Goal: Information Seeking & Learning: Learn about a topic

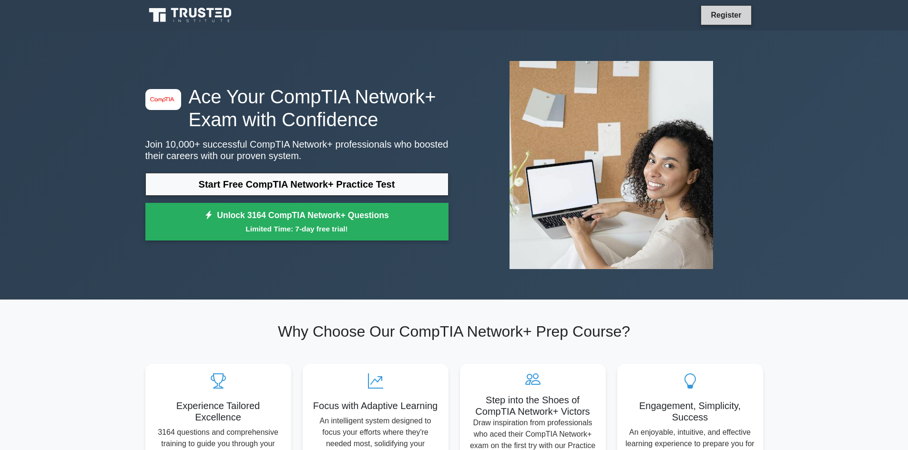
click at [723, 17] on link "Register" at bounding box center [726, 15] width 42 height 12
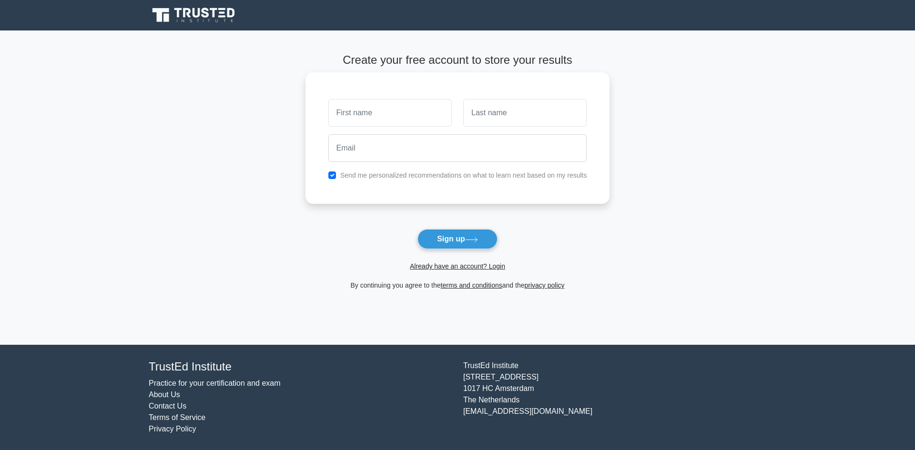
click at [419, 122] on input "text" at bounding box center [389, 113] width 123 height 28
type input "[PERSON_NAME]"
click at [516, 117] on input "text" at bounding box center [524, 113] width 123 height 28
type input "DILAO"
click at [435, 162] on input "email" at bounding box center [457, 148] width 259 height 28
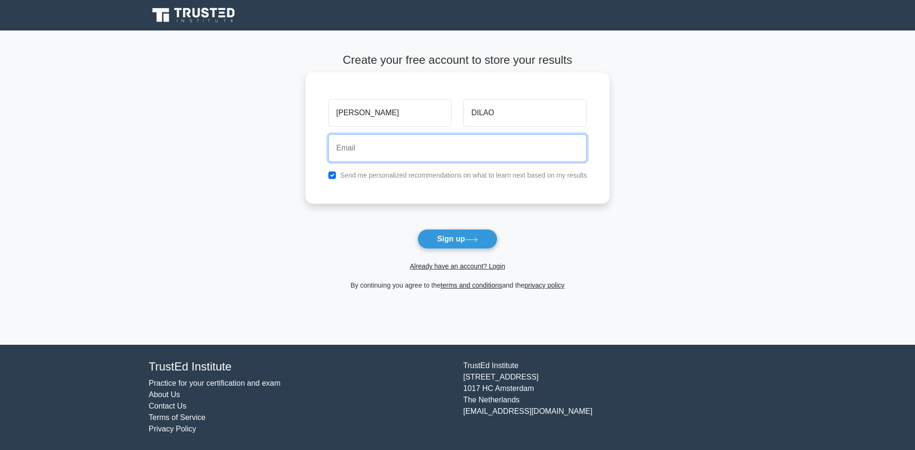
type input "rdilao.capitolmedical@gmail.com"
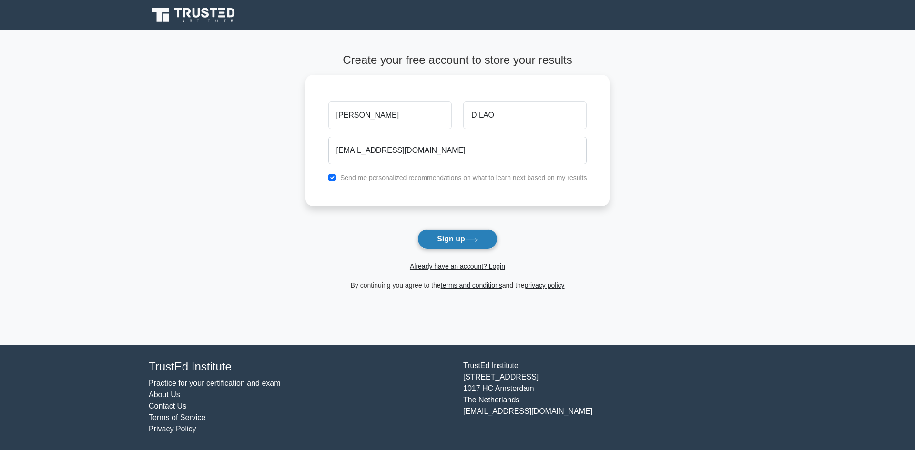
click at [452, 244] on button "Sign up" at bounding box center [457, 239] width 80 height 20
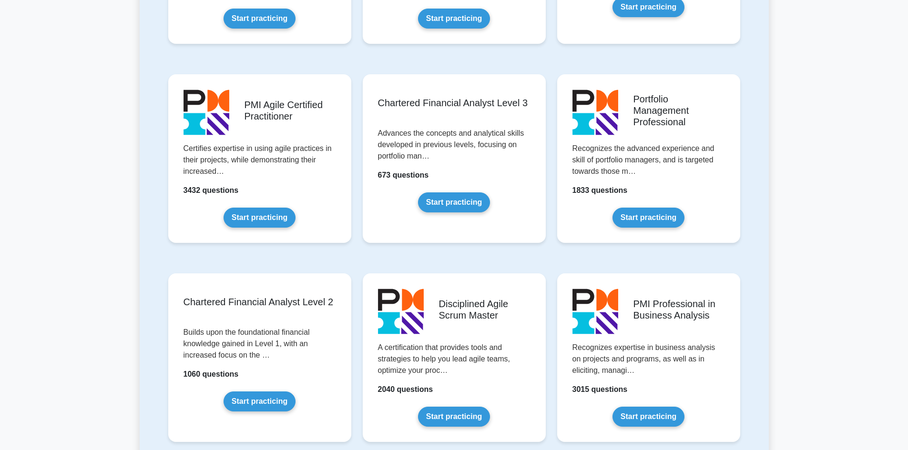
scroll to position [1143, 0]
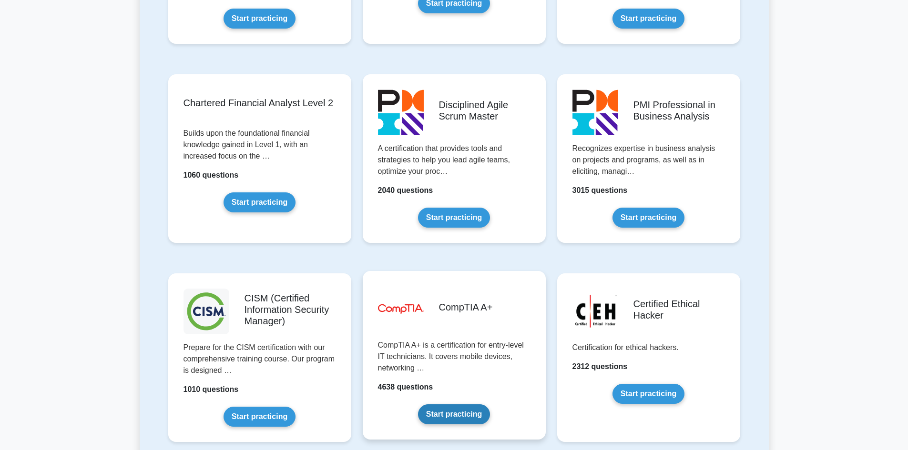
click at [458, 417] on link "Start practicing" at bounding box center [454, 415] width 72 height 20
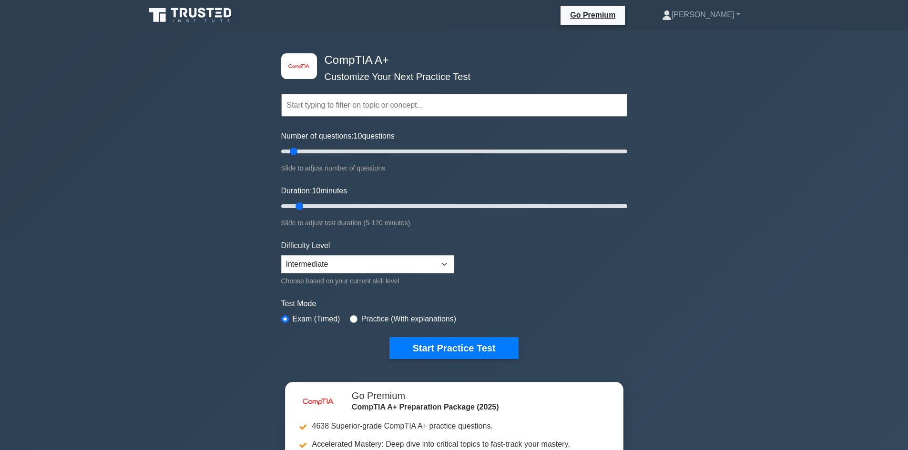
click at [400, 113] on input "text" at bounding box center [454, 105] width 346 height 23
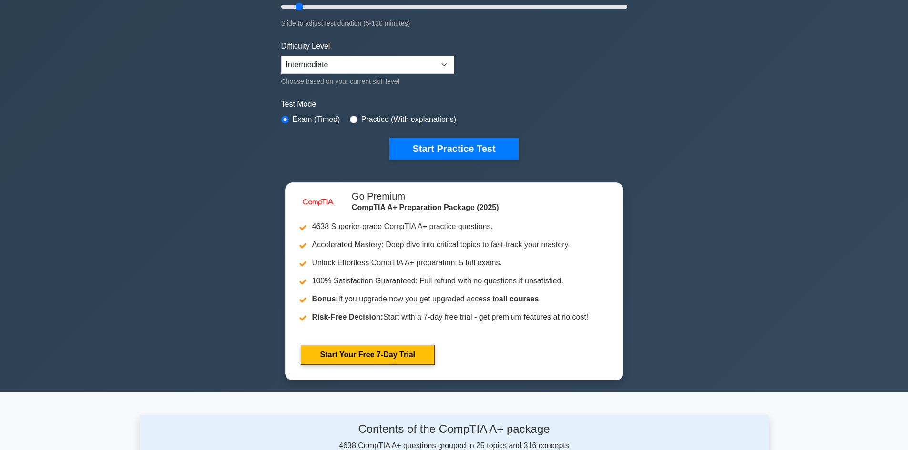
scroll to position [238, 0]
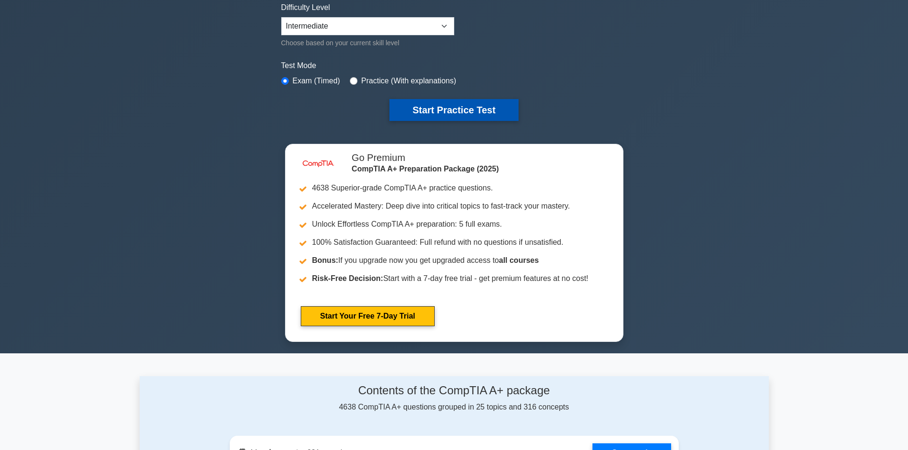
click at [434, 114] on button "Start Practice Test" at bounding box center [453, 110] width 129 height 22
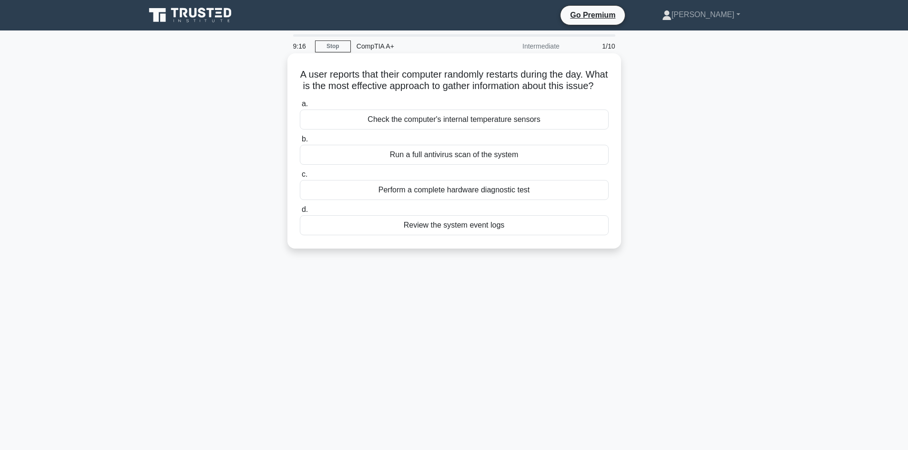
click at [402, 200] on div "Perform a complete hardware diagnostic test" at bounding box center [454, 190] width 309 height 20
click at [300, 178] on input "c. Perform a complete hardware diagnostic test" at bounding box center [300, 175] width 0 height 6
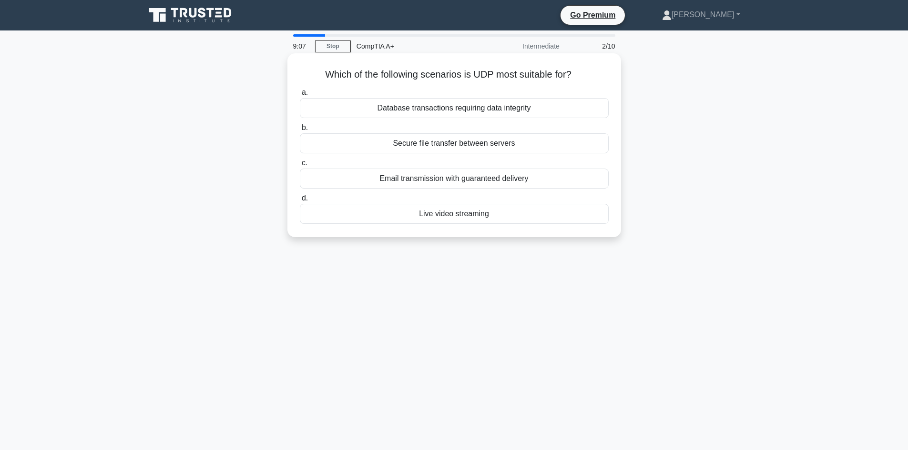
click at [482, 215] on div "Live video streaming" at bounding box center [454, 214] width 309 height 20
click at [300, 202] on input "d. Live video streaming" at bounding box center [300, 198] width 0 height 6
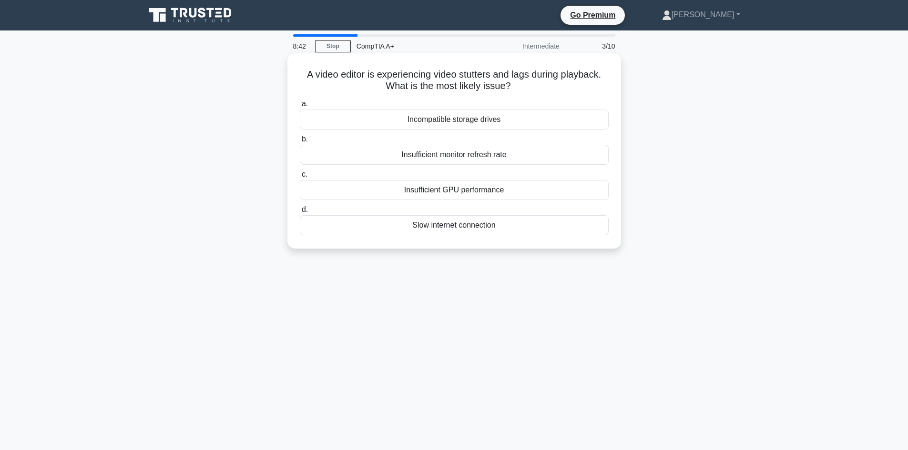
click at [449, 191] on div "Insufficient GPU performance" at bounding box center [454, 190] width 309 height 20
click at [300, 178] on input "c. Insufficient GPU performance" at bounding box center [300, 175] width 0 height 6
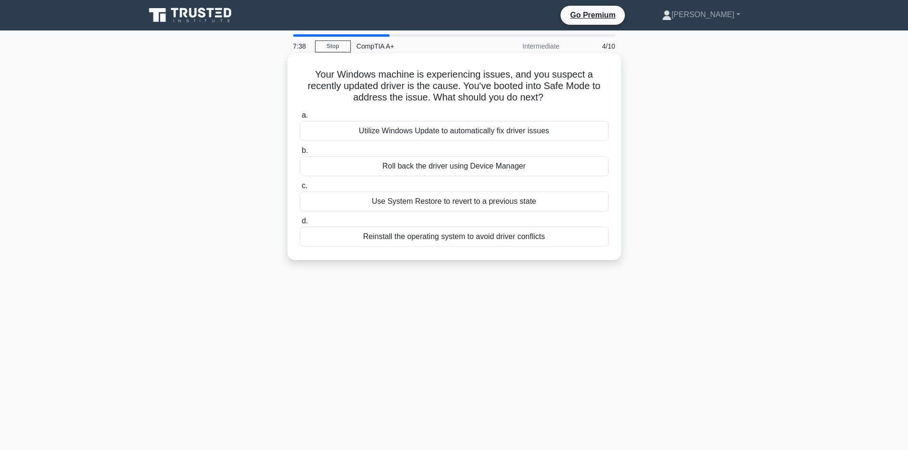
click at [440, 207] on div "Use System Restore to revert to a previous state" at bounding box center [454, 202] width 309 height 20
click at [300, 189] on input "c. Use System Restore to revert to a previous state" at bounding box center [300, 186] width 0 height 6
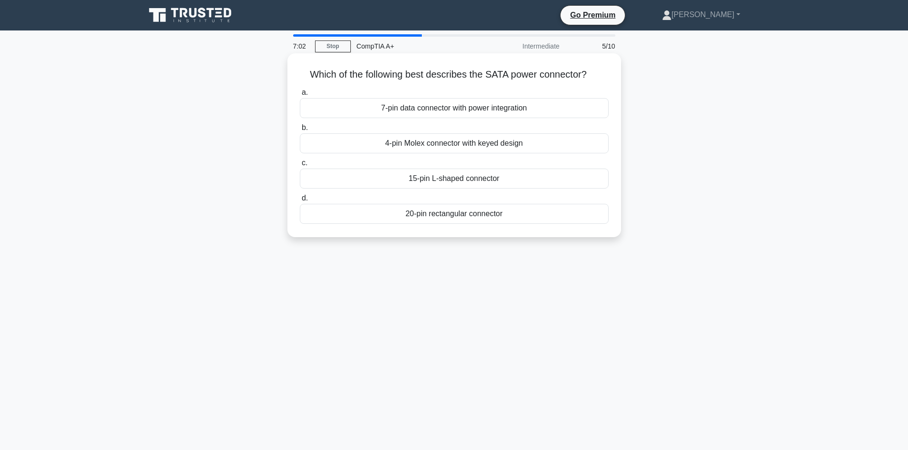
click at [463, 106] on div "7-pin data connector with power integration" at bounding box center [454, 108] width 309 height 20
click at [300, 96] on input "a. 7-pin data connector with power integration" at bounding box center [300, 93] width 0 height 6
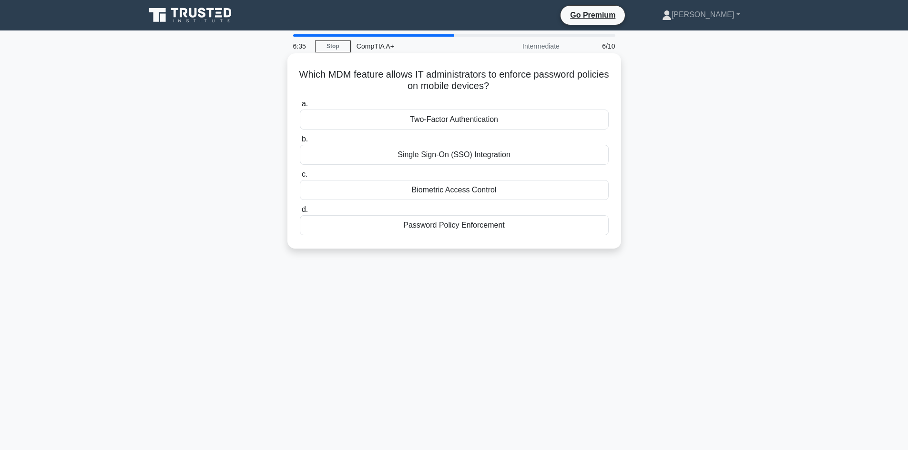
click at [455, 159] on div "Single Sign-On (SSO) Integration" at bounding box center [454, 155] width 309 height 20
click at [300, 142] on input "b. Single Sign-On (SSO) Integration" at bounding box center [300, 139] width 0 height 6
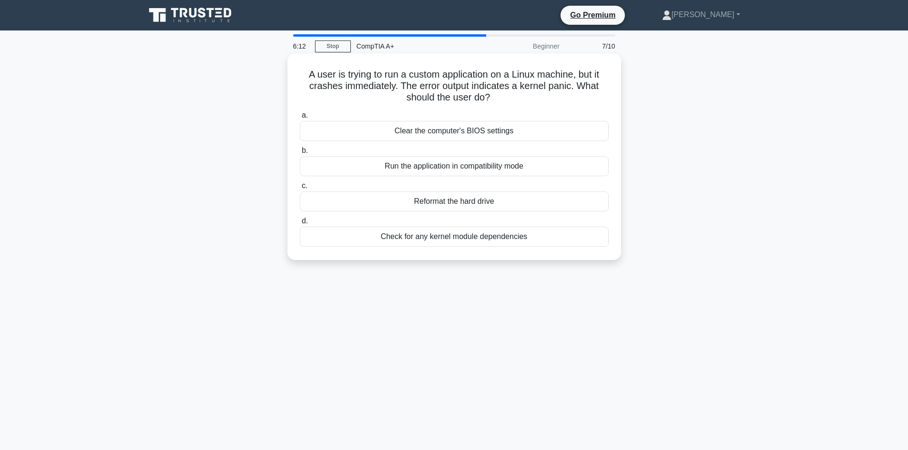
click at [467, 235] on div "Check for any kernel module dependencies" at bounding box center [454, 237] width 309 height 20
click at [300, 224] on input "d. Check for any kernel module dependencies" at bounding box center [300, 221] width 0 height 6
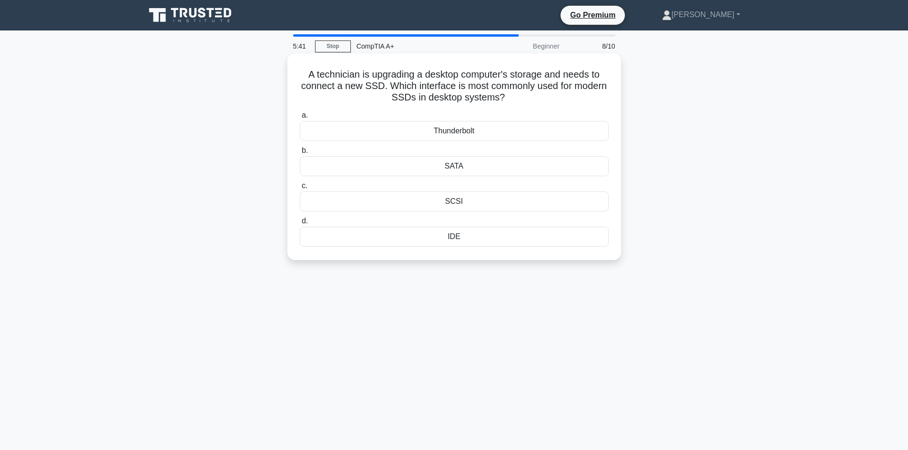
click at [477, 169] on div "SATA" at bounding box center [454, 166] width 309 height 20
click at [300, 154] on input "b. SATA" at bounding box center [300, 151] width 0 height 6
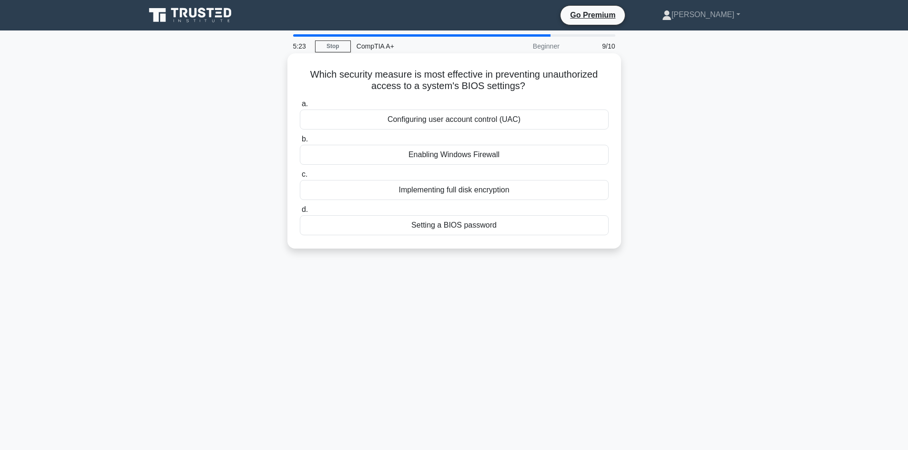
click at [465, 226] on div "Setting a BIOS password" at bounding box center [454, 225] width 309 height 20
click at [300, 213] on input "d. Setting a BIOS password" at bounding box center [300, 210] width 0 height 6
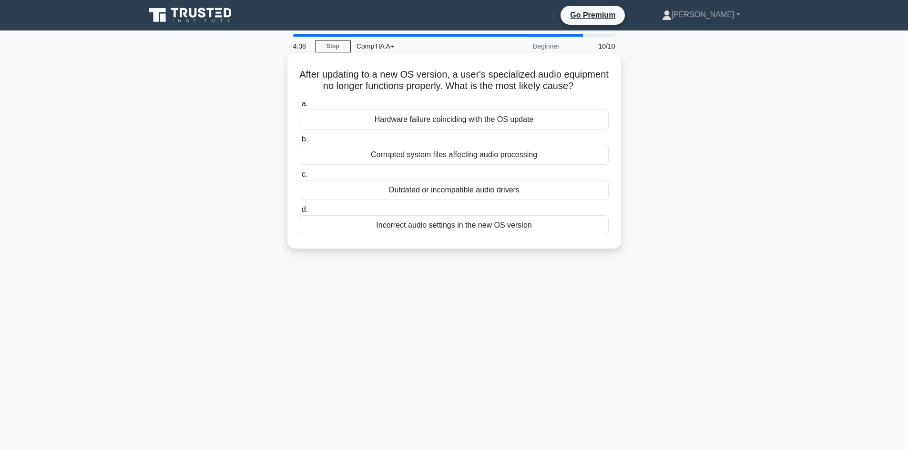
click at [456, 235] on div "Incorrect audio settings in the new OS version" at bounding box center [454, 225] width 309 height 20
click at [300, 213] on input "d. Incorrect audio settings in the new OS version" at bounding box center [300, 210] width 0 height 6
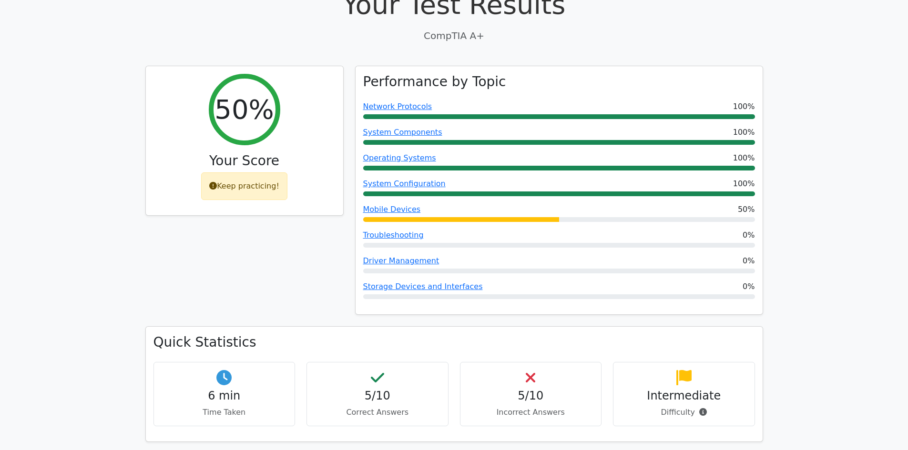
scroll to position [191, 0]
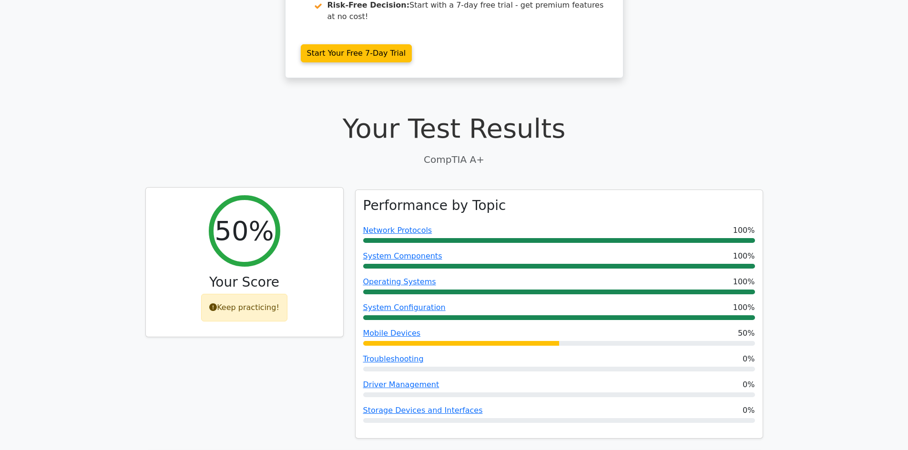
click at [263, 294] on div "Keep practicing!" at bounding box center [244, 308] width 86 height 28
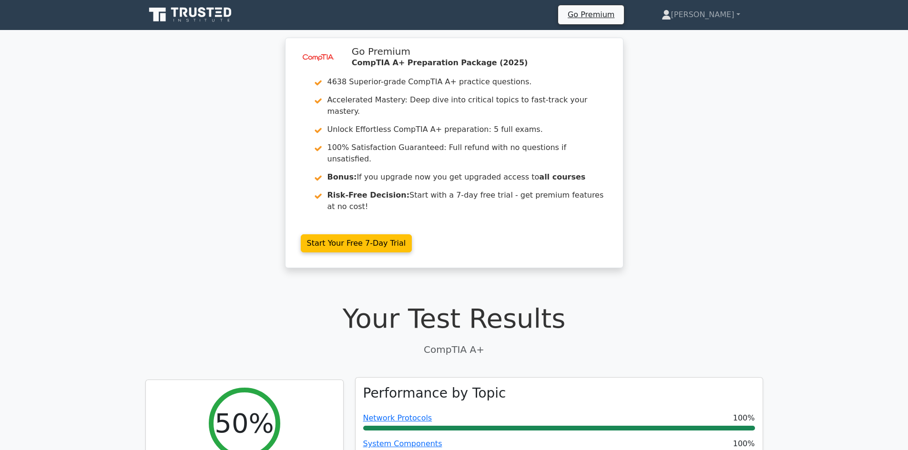
scroll to position [0, 0]
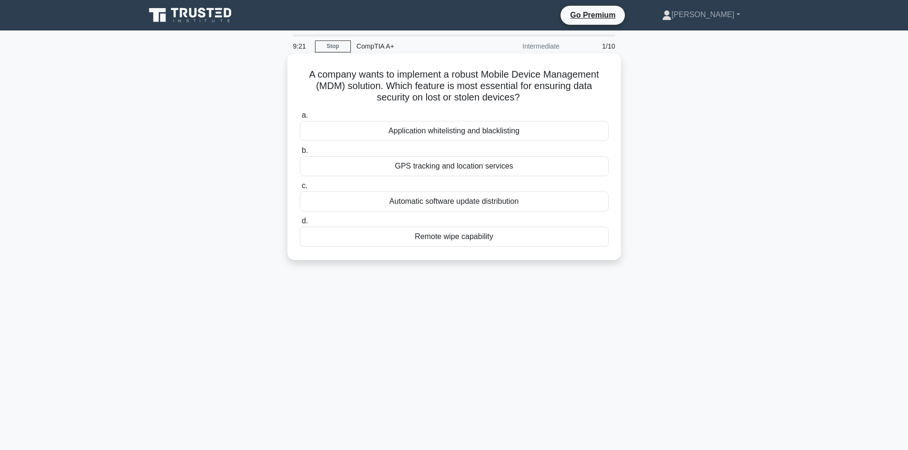
click at [436, 167] on div "GPS tracking and location services" at bounding box center [454, 166] width 309 height 20
click at [300, 154] on input "b. GPS tracking and location services" at bounding box center [300, 151] width 0 height 6
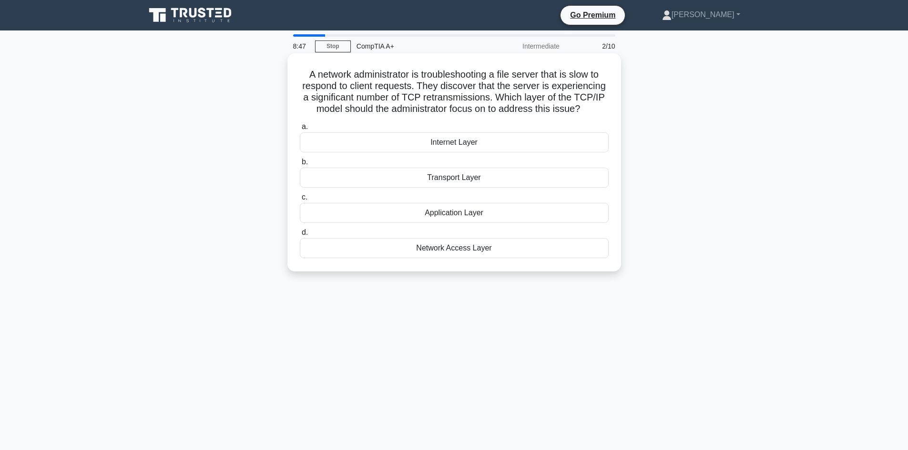
click at [453, 182] on div "Transport Layer" at bounding box center [454, 178] width 309 height 20
click at [432, 178] on div "Transport Layer" at bounding box center [454, 178] width 309 height 20
click at [300, 165] on input "b. Transport Layer" at bounding box center [300, 162] width 0 height 6
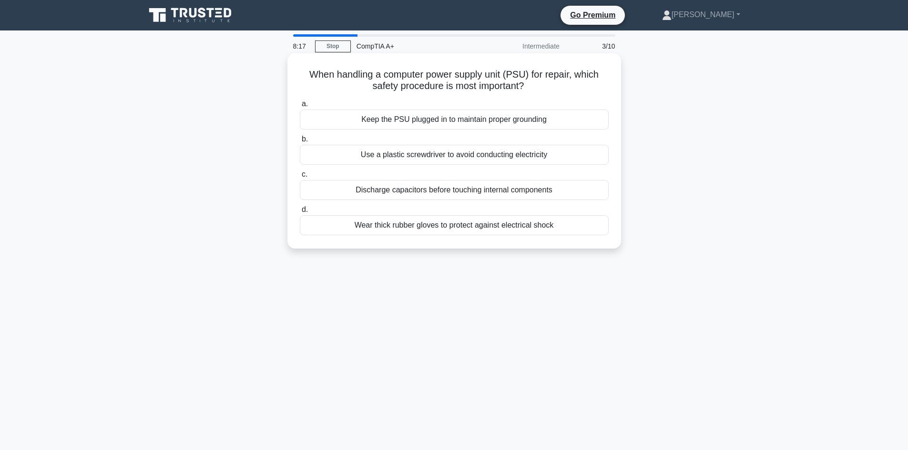
click at [374, 227] on div "Wear thick rubber gloves to protect against electrical shock" at bounding box center [454, 225] width 309 height 20
click at [300, 213] on input "d. Wear thick rubber gloves to protect against electrical shock" at bounding box center [300, 210] width 0 height 6
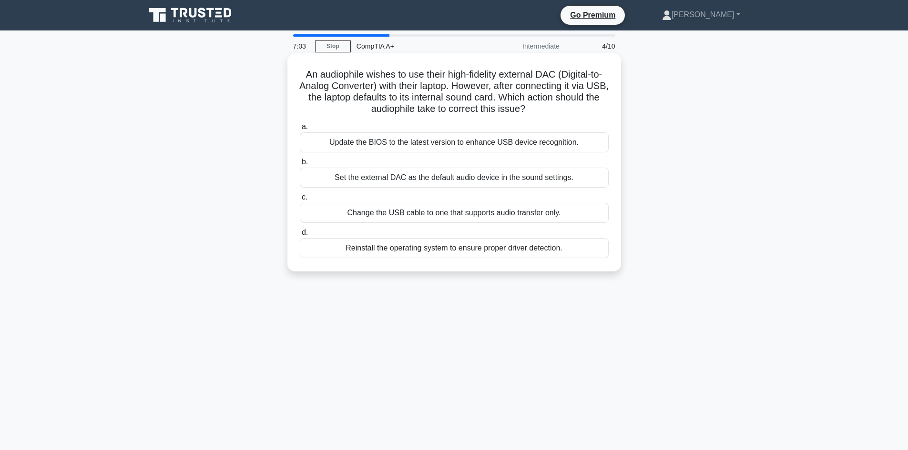
click at [445, 215] on div "Change the USB cable to one that supports audio transfer only." at bounding box center [454, 213] width 309 height 20
click at [300, 201] on input "c. Change the USB cable to one that supports audio transfer only." at bounding box center [300, 197] width 0 height 6
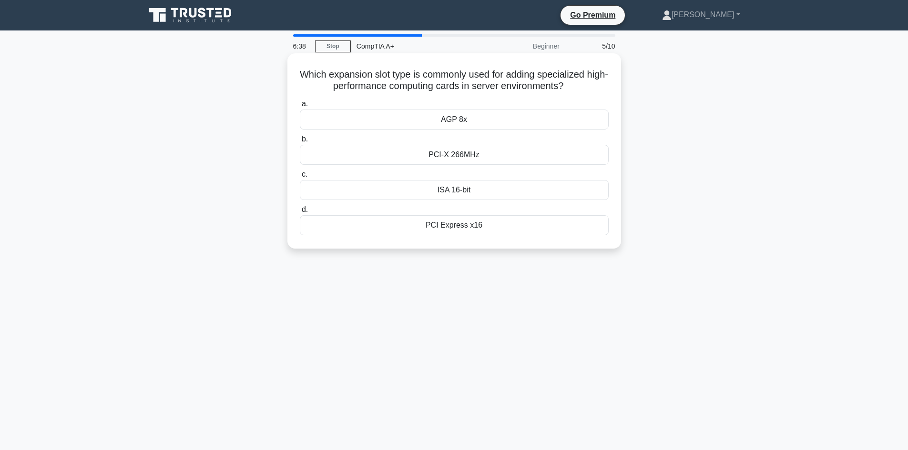
click at [461, 158] on div "PCI-X 266MHz" at bounding box center [454, 155] width 309 height 20
click at [300, 142] on input "b. PCI-X 266MHz" at bounding box center [300, 139] width 0 height 6
click at [461, 231] on div "DHCP" at bounding box center [454, 225] width 309 height 20
click at [300, 213] on input "d. DHCP" at bounding box center [300, 210] width 0 height 6
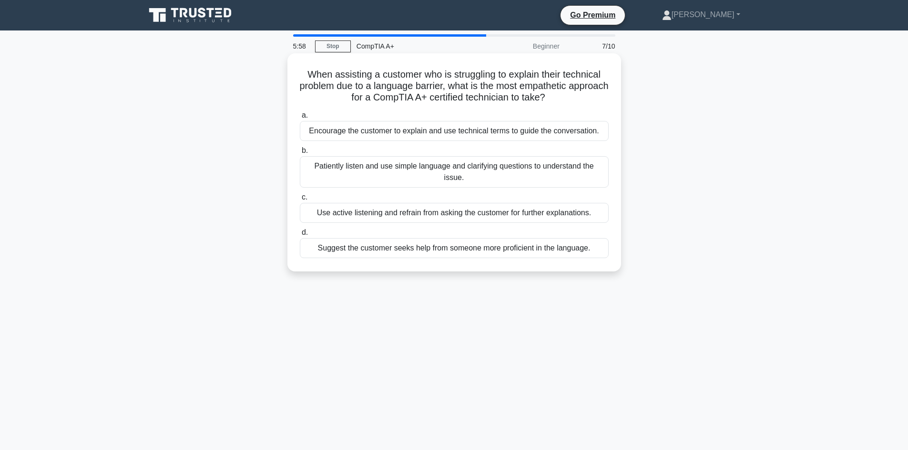
click at [447, 169] on div "Patiently listen and use simple language and clarifying questions to understand…" at bounding box center [454, 171] width 309 height 31
click at [300, 154] on input "b. Patiently listen and use simple language and clarifying questions to underst…" at bounding box center [300, 151] width 0 height 6
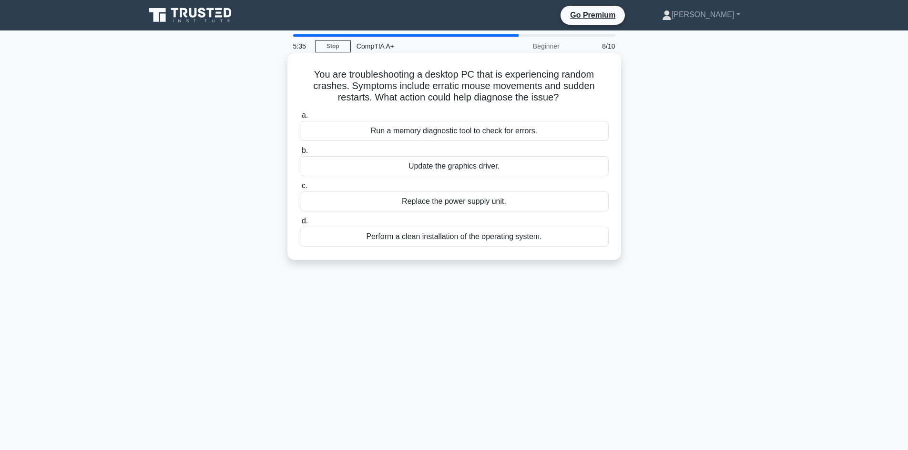
click at [402, 139] on div "Run a memory diagnostic tool to check for errors." at bounding box center [454, 131] width 309 height 20
click at [300, 119] on input "a. Run a memory diagnostic tool to check for errors." at bounding box center [300, 115] width 0 height 6
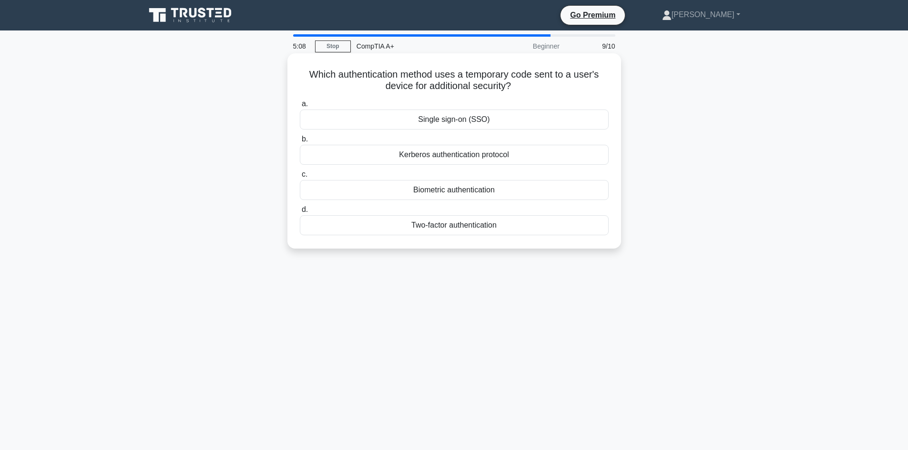
click at [452, 119] on div "Single sign-on (SSO)" at bounding box center [454, 120] width 309 height 20
click at [300, 107] on input "a. Single sign-on (SSO)" at bounding box center [300, 104] width 0 height 6
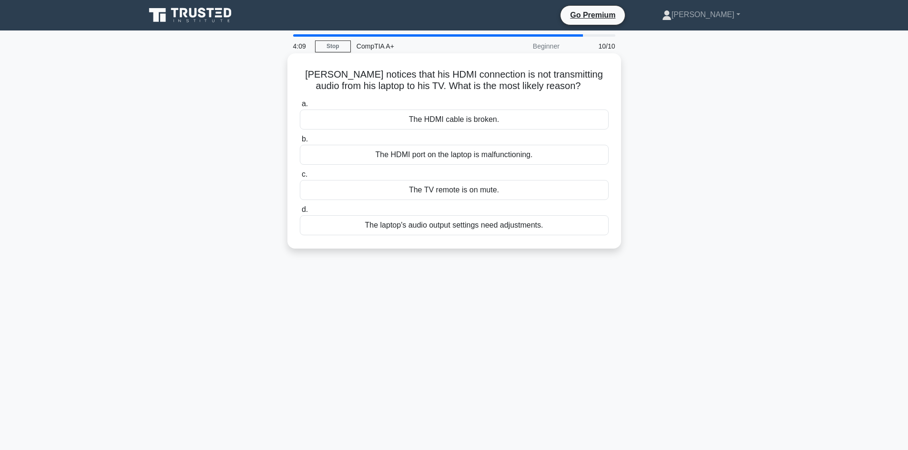
click at [441, 190] on div "The TV remote is on mute." at bounding box center [454, 190] width 309 height 20
click at [300, 178] on input "c. The TV remote is on mute." at bounding box center [300, 175] width 0 height 6
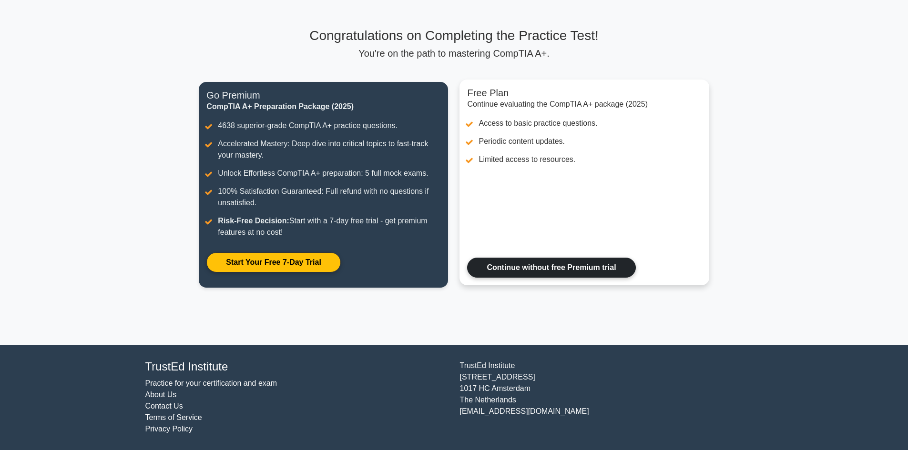
click at [507, 270] on link "Continue without free Premium trial" at bounding box center [551, 268] width 168 height 20
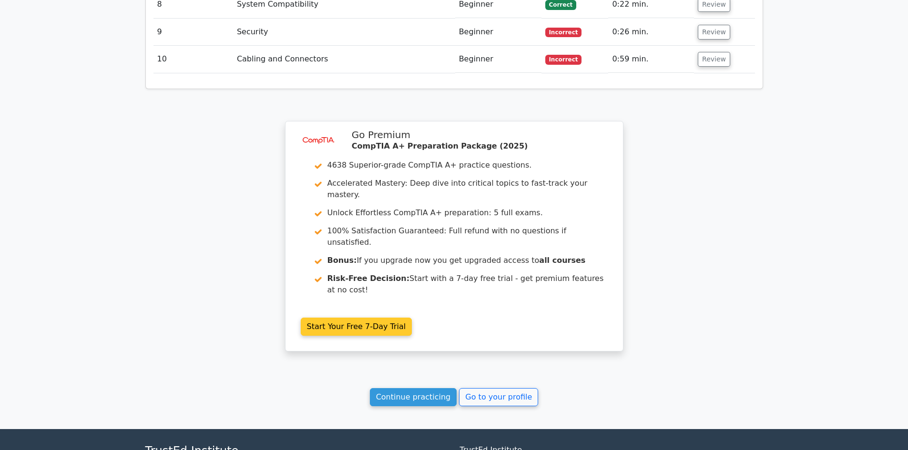
scroll to position [1549, 0]
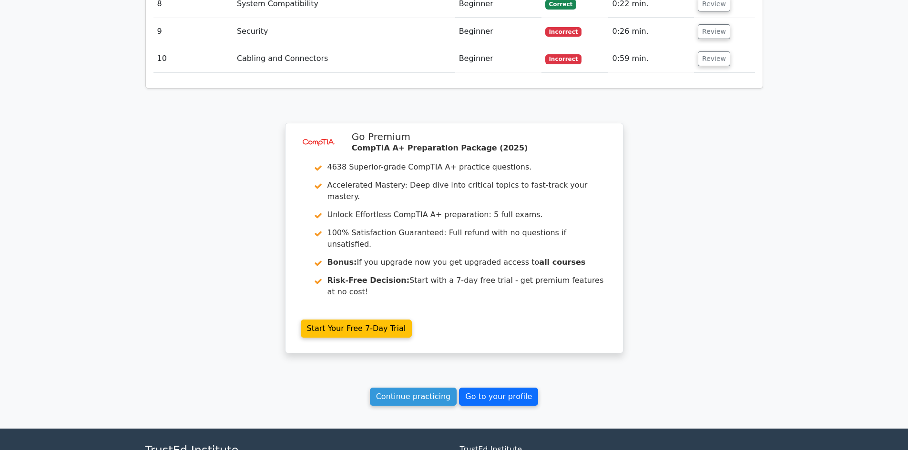
click at [508, 388] on link "Go to your profile" at bounding box center [498, 397] width 79 height 18
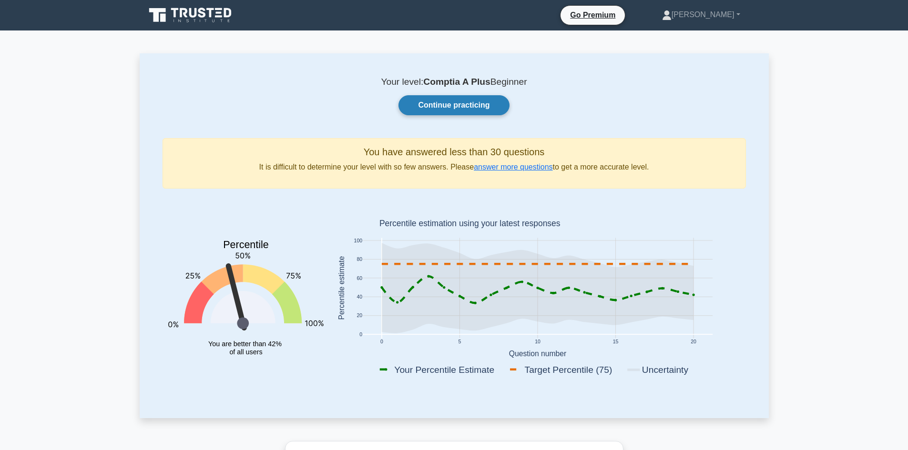
click at [427, 107] on link "Continue practicing" at bounding box center [453, 105] width 111 height 20
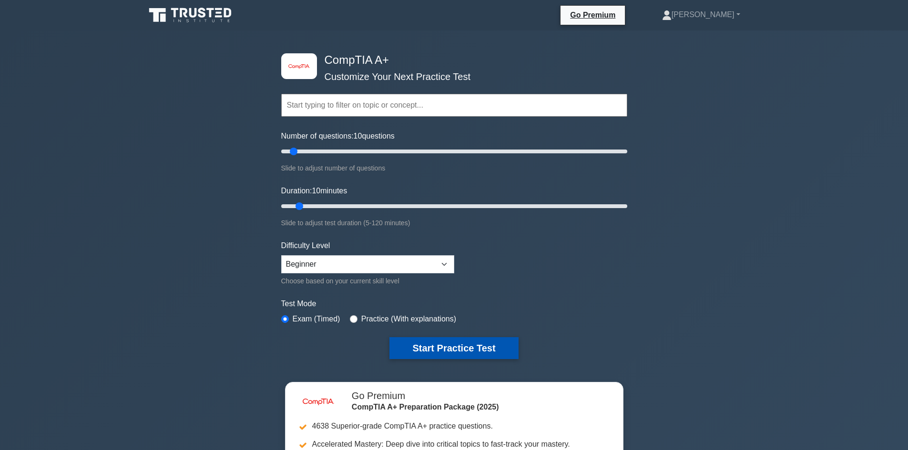
click at [420, 350] on button "Start Practice Test" at bounding box center [453, 348] width 129 height 22
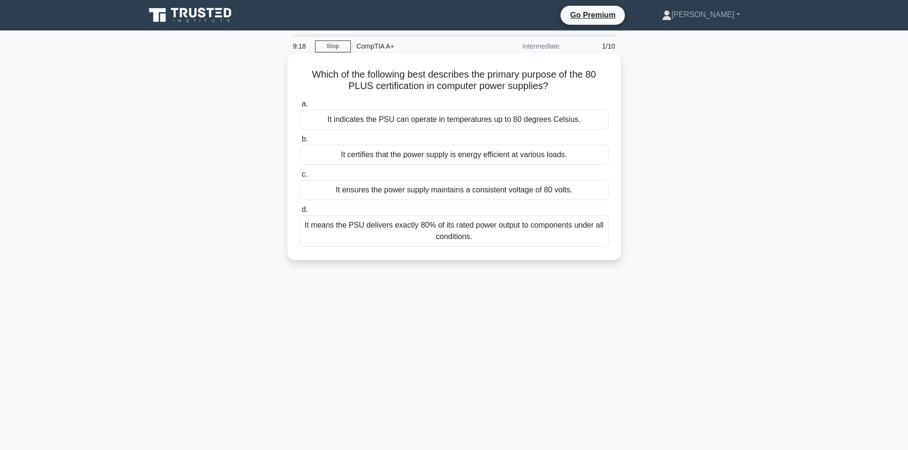
click at [437, 234] on div "It means the PSU delivers exactly 80% of its rated power output to components u…" at bounding box center [454, 230] width 309 height 31
click at [300, 213] on input "d. It means the PSU delivers exactly 80% of its rated power output to component…" at bounding box center [300, 210] width 0 height 6
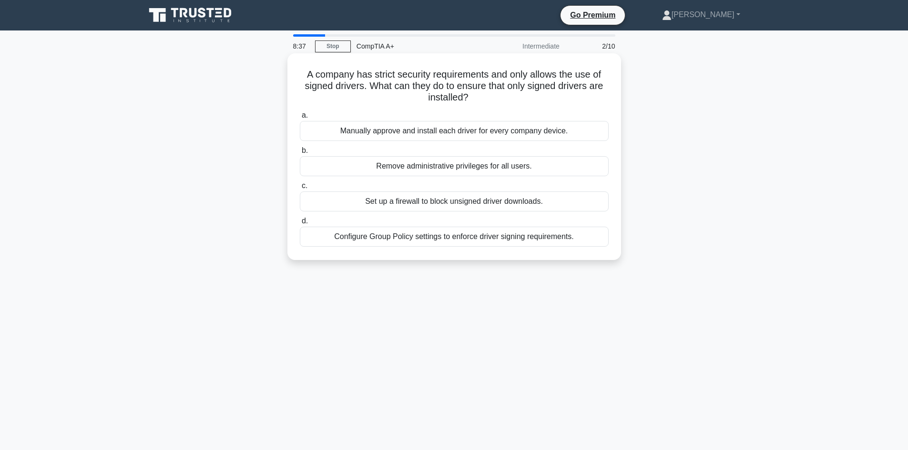
click at [525, 244] on div "Configure Group Policy settings to enforce driver signing requirements." at bounding box center [454, 237] width 309 height 20
click at [300, 224] on input "d. Configure Group Policy settings to enforce driver signing requirements." at bounding box center [300, 221] width 0 height 6
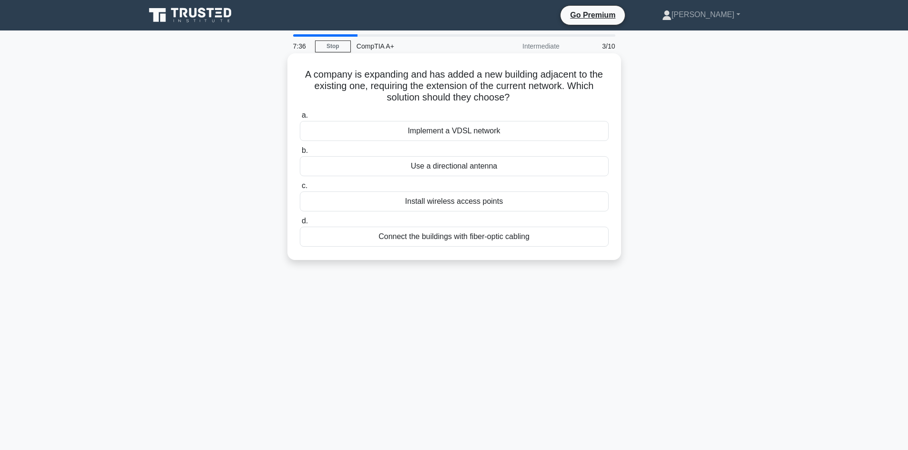
click at [462, 170] on div "Use a directional antenna" at bounding box center [454, 166] width 309 height 20
click at [300, 154] on input "b. Use a directional antenna" at bounding box center [300, 151] width 0 height 6
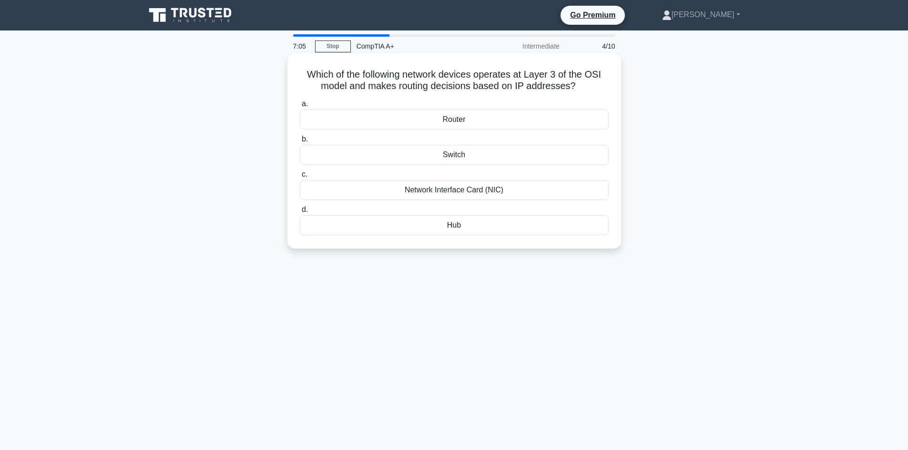
click at [473, 160] on div "Switch" at bounding box center [454, 155] width 309 height 20
click at [300, 142] on input "b. Switch" at bounding box center [300, 139] width 0 height 6
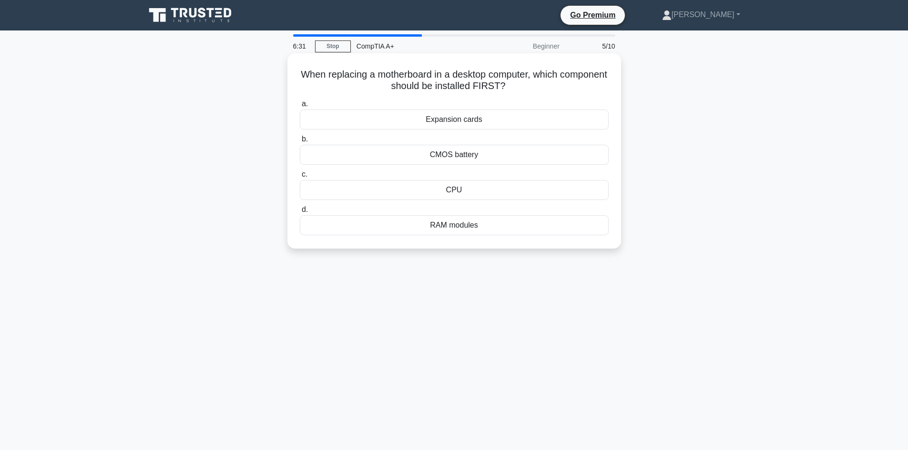
click at [468, 195] on div "CPU" at bounding box center [454, 190] width 309 height 20
click at [300, 178] on input "c. CPU" at bounding box center [300, 175] width 0 height 6
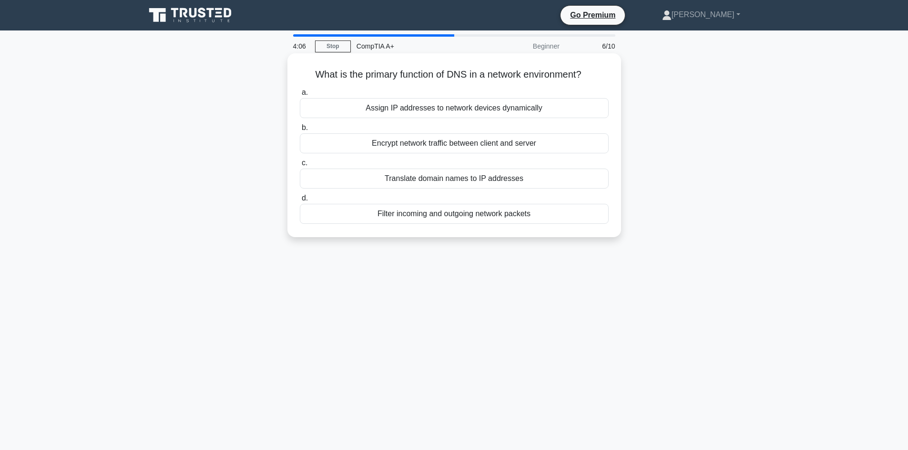
click at [443, 146] on div "Encrypt network traffic between client and server" at bounding box center [454, 143] width 309 height 20
click at [300, 131] on input "b. Encrypt network traffic between client and server" at bounding box center [300, 128] width 0 height 6
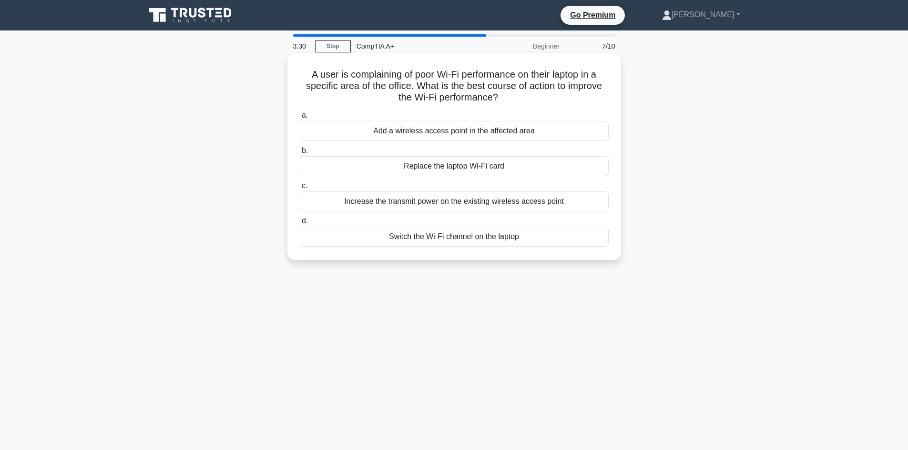
click at [486, 132] on div "Add a wireless access point in the affected area" at bounding box center [454, 131] width 309 height 20
click at [300, 119] on input "a. Add a wireless access point in the affected area" at bounding box center [300, 115] width 0 height 6
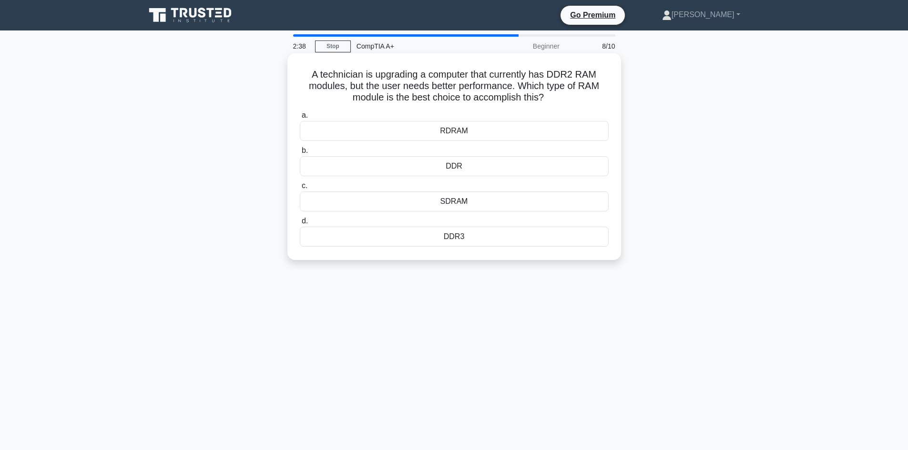
click at [464, 134] on div "RDRAM" at bounding box center [454, 131] width 309 height 20
click at [300, 119] on input "a. RDRAM" at bounding box center [300, 115] width 0 height 6
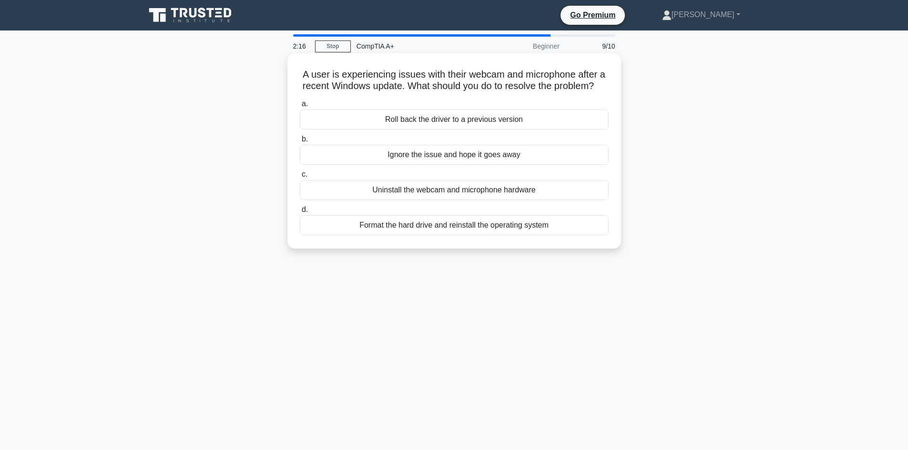
click at [468, 130] on div "Roll back the driver to a previous version" at bounding box center [454, 120] width 309 height 20
click at [300, 107] on input "a. Roll back the driver to a previous version" at bounding box center [300, 104] width 0 height 6
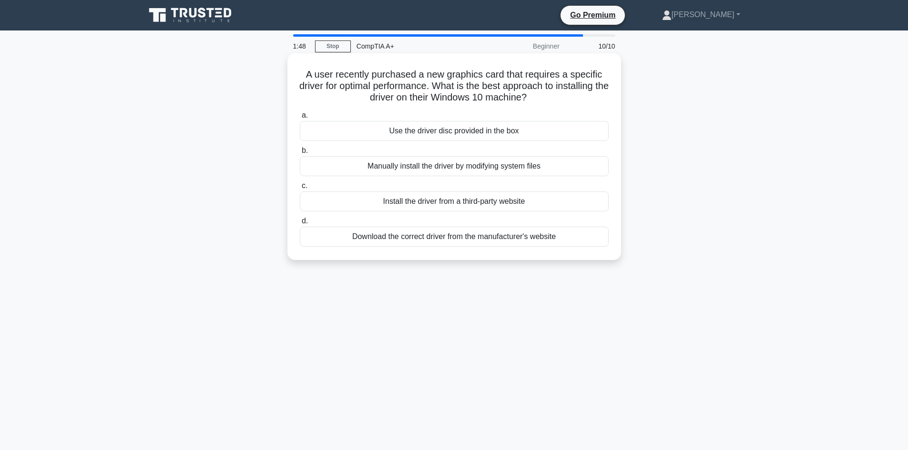
click at [471, 241] on div "Download the correct driver from the manufacturer's website" at bounding box center [454, 237] width 309 height 20
click at [300, 224] on input "d. Download the correct driver from the manufacturer's website" at bounding box center [300, 221] width 0 height 6
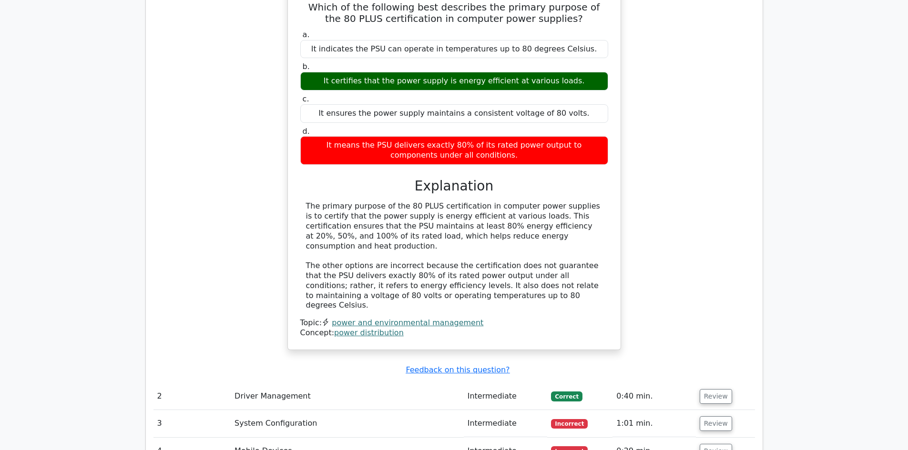
scroll to position [959, 0]
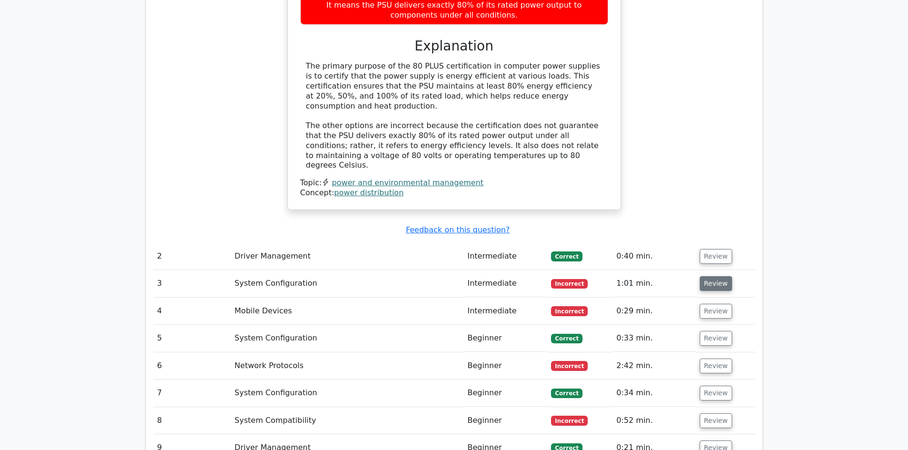
click at [714, 276] on button "Review" at bounding box center [715, 283] width 32 height 15
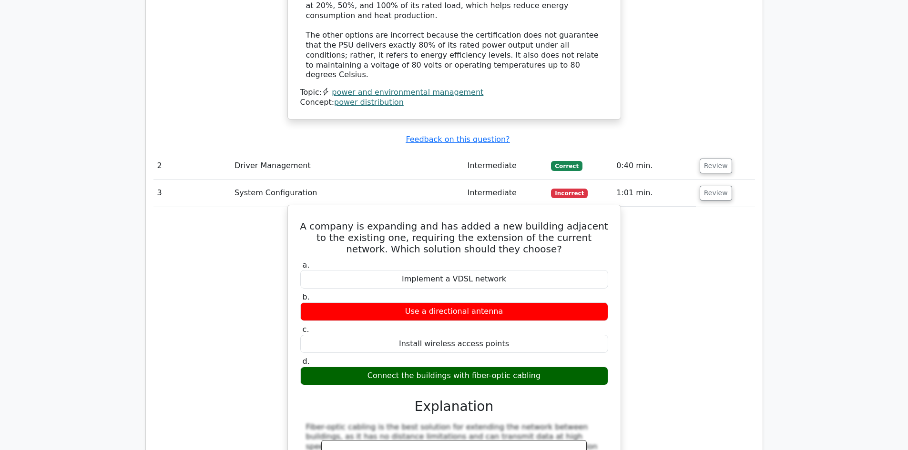
scroll to position [1006, 0]
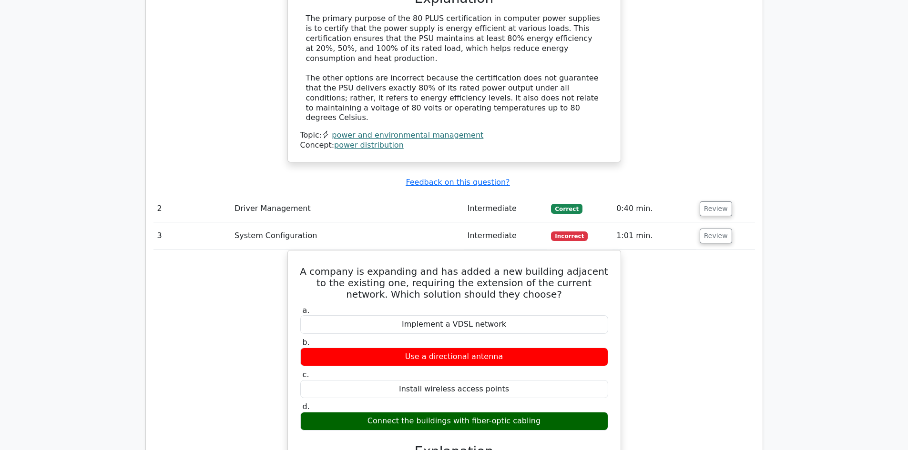
click at [697, 250] on div "A company is expanding and has added a new building adjacent to the existing on…" at bounding box center [453, 437] width 601 height 374
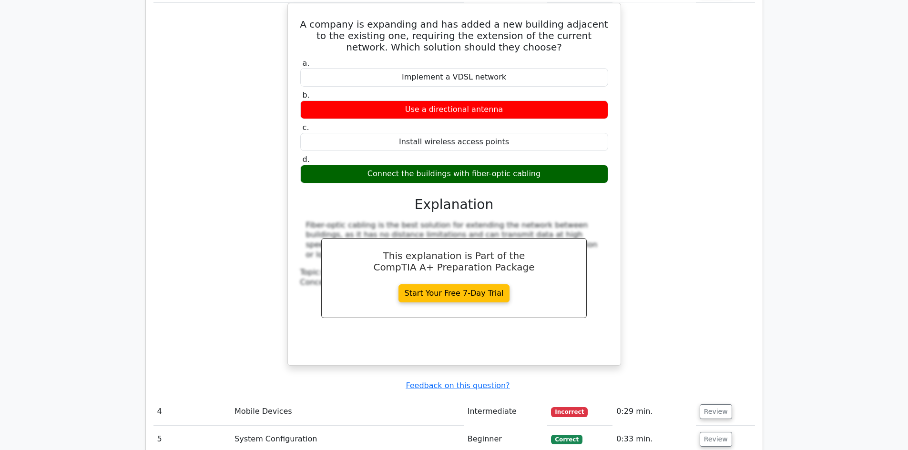
scroll to position [1340, 0]
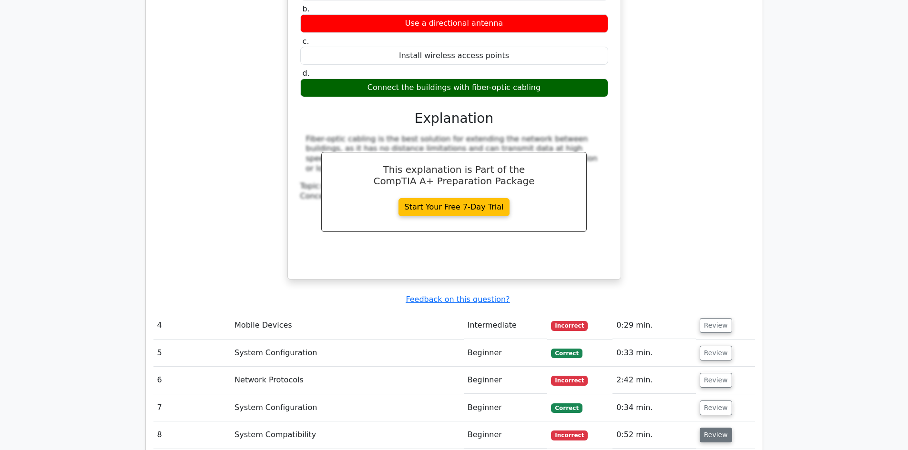
click at [711, 428] on button "Review" at bounding box center [715, 435] width 32 height 15
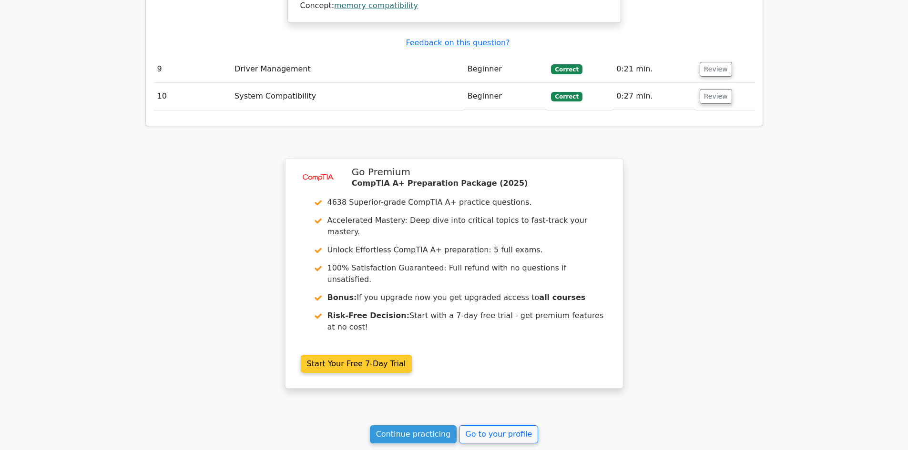
scroll to position [2143, 0]
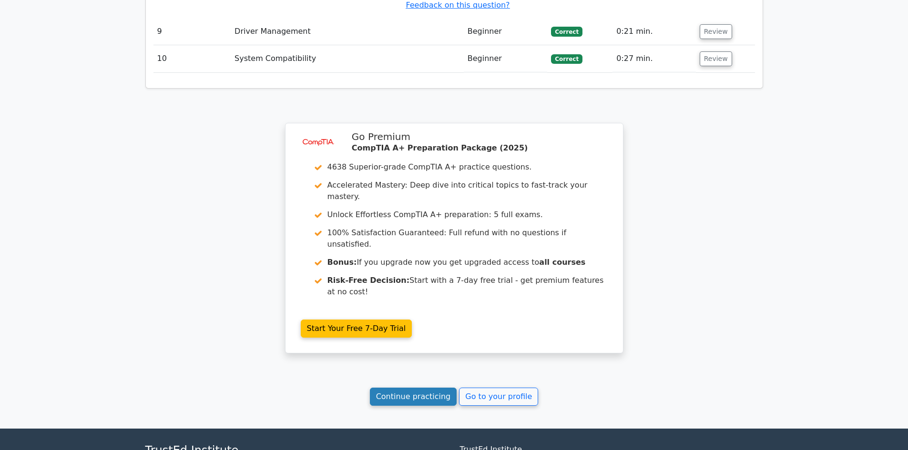
click at [425, 388] on link "Continue practicing" at bounding box center [413, 397] width 87 height 18
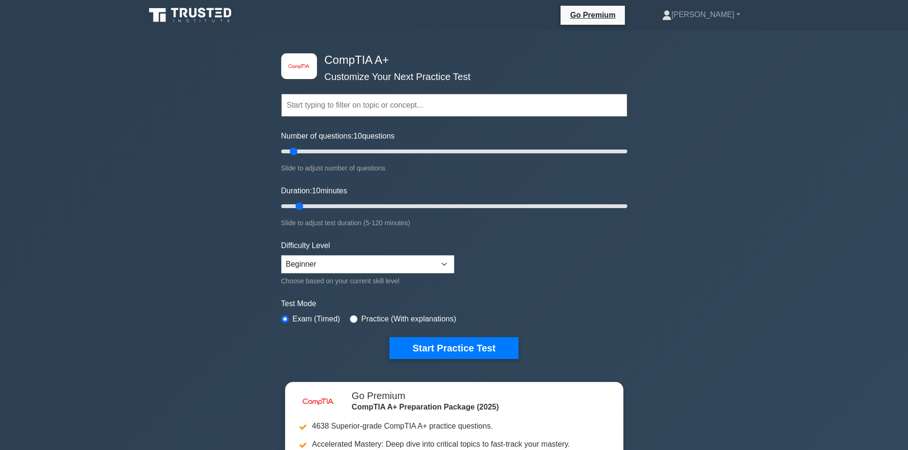
click at [456, 345] on button "Start Practice Test" at bounding box center [453, 348] width 129 height 22
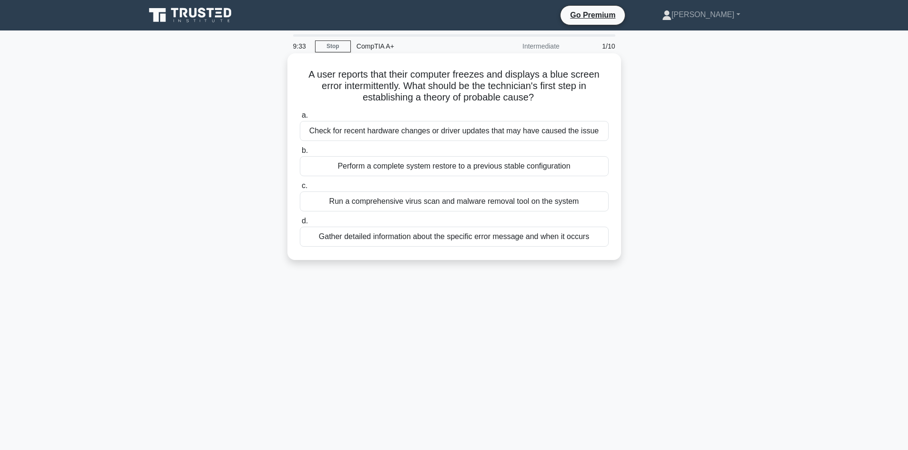
click at [406, 243] on div "Gather detailed information about the specific error message and when it occurs" at bounding box center [454, 237] width 309 height 20
click at [300, 224] on input "d. Gather detailed information about the specific error message and when it occ…" at bounding box center [300, 221] width 0 height 6
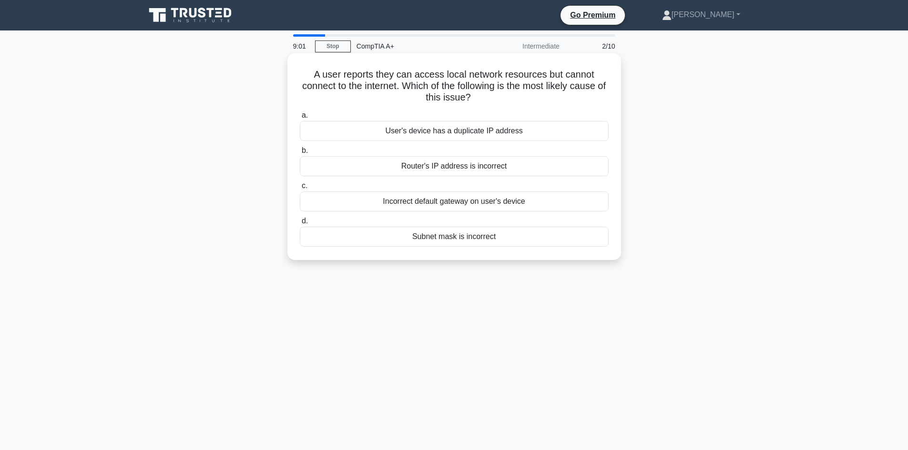
click at [461, 206] on div "Incorrect default gateway on user's device" at bounding box center [454, 202] width 309 height 20
click at [300, 189] on input "c. Incorrect default gateway on user's device" at bounding box center [300, 186] width 0 height 6
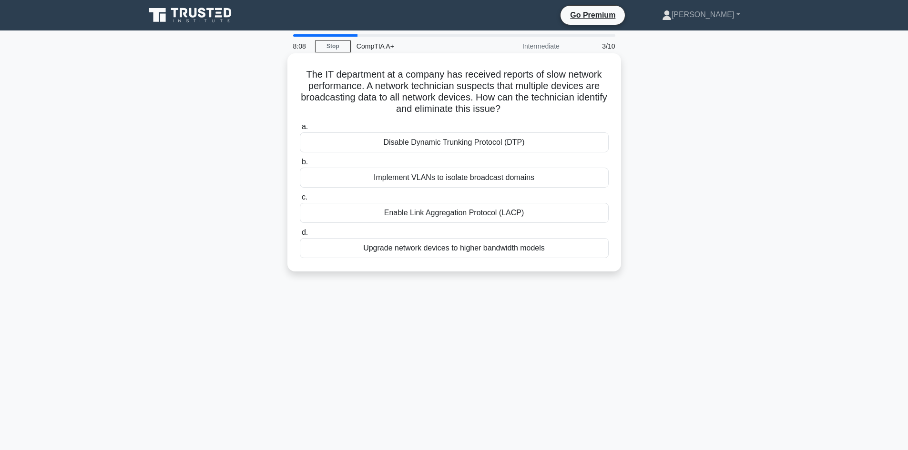
click at [437, 183] on div "Implement VLANs to isolate broadcast domains" at bounding box center [454, 178] width 309 height 20
click at [300, 165] on input "b. Implement VLANs to isolate broadcast domains" at bounding box center [300, 162] width 0 height 6
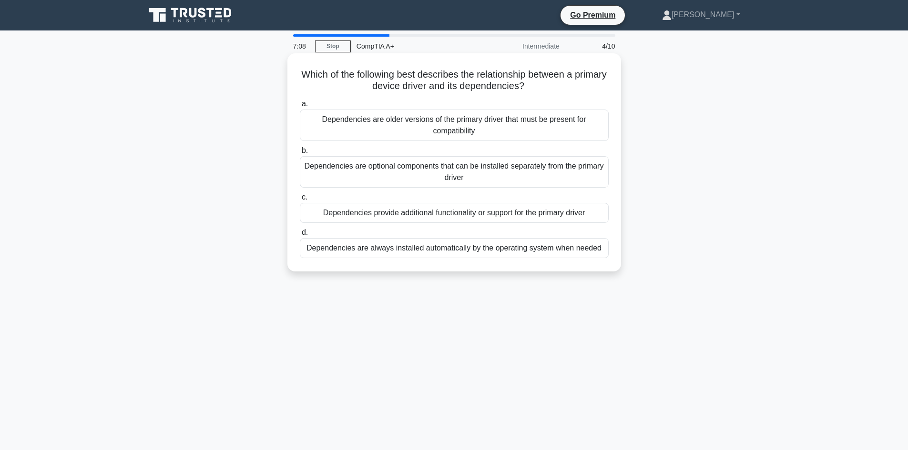
click at [461, 126] on div "Dependencies are older versions of the primary driver that must be present for …" at bounding box center [454, 125] width 309 height 31
click at [300, 107] on input "a. Dependencies are older versions of the primary driver that must be present f…" at bounding box center [300, 104] width 0 height 6
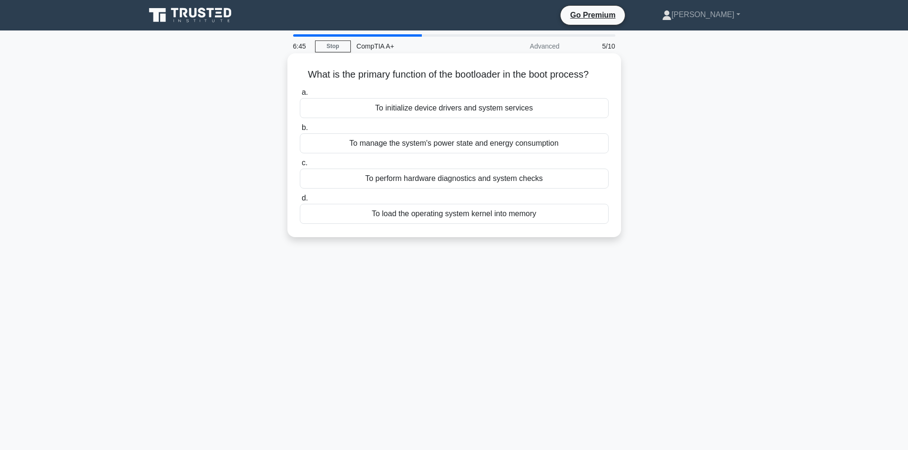
click at [445, 111] on div "To initialize device drivers and system services" at bounding box center [454, 108] width 309 height 20
click at [300, 96] on input "a. To initialize device drivers and system services" at bounding box center [300, 93] width 0 height 6
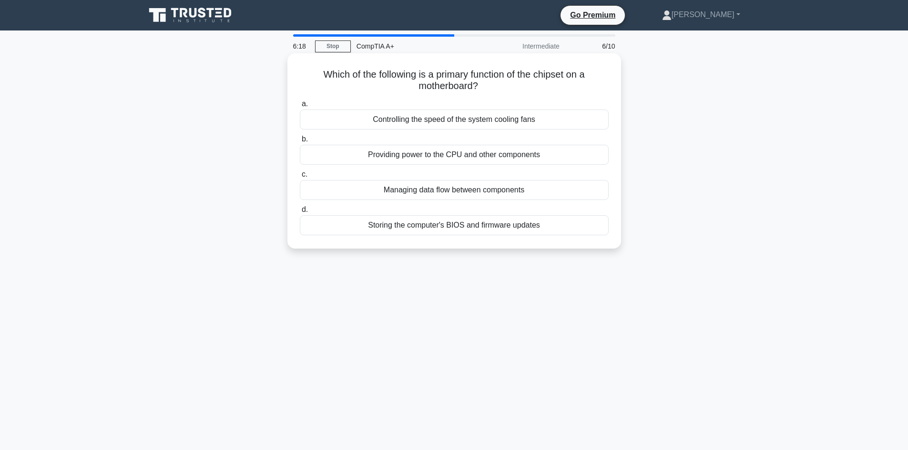
click at [485, 229] on div "Storing the computer's BIOS and firmware updates" at bounding box center [454, 225] width 309 height 20
click at [300, 213] on input "d. Storing the computer's BIOS and firmware updates" at bounding box center [300, 210] width 0 height 6
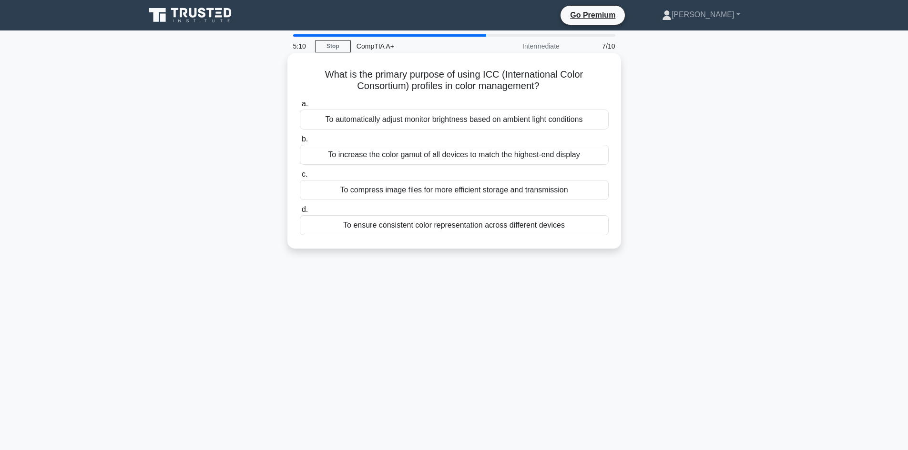
click at [490, 225] on div "To ensure consistent color representation across different devices" at bounding box center [454, 225] width 309 height 20
click at [300, 213] on input "d. To ensure consistent color representation across different devices" at bounding box center [300, 210] width 0 height 6
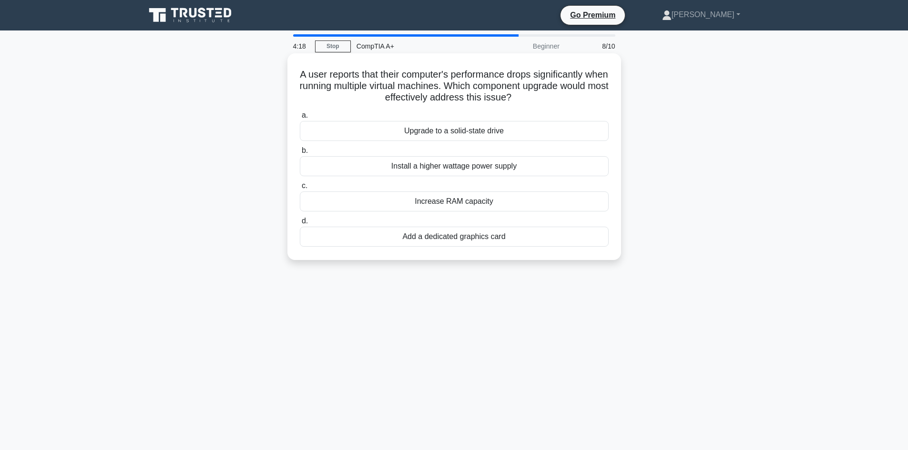
click at [446, 240] on div "Add a dedicated graphics card" at bounding box center [454, 237] width 309 height 20
click at [300, 224] on input "d. Add a dedicated graphics card" at bounding box center [300, 221] width 0 height 6
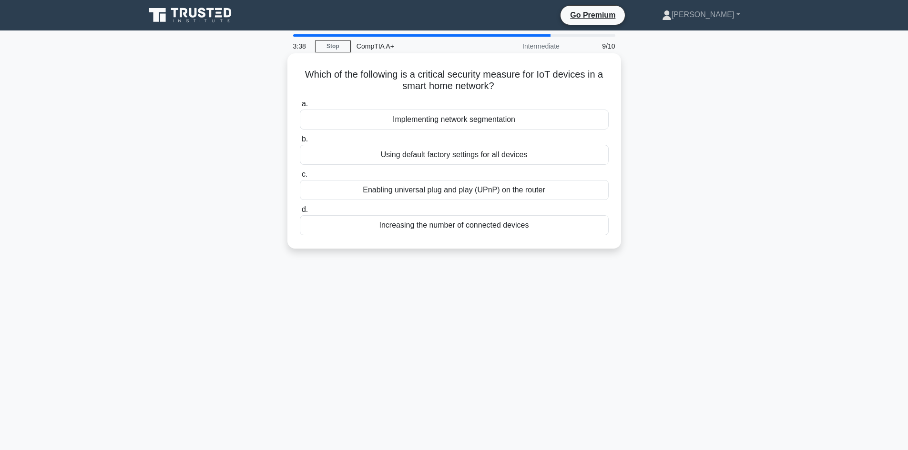
click at [442, 126] on div "Implementing network segmentation" at bounding box center [454, 120] width 309 height 20
click at [300, 107] on input "a. Implementing network segmentation" at bounding box center [300, 104] width 0 height 6
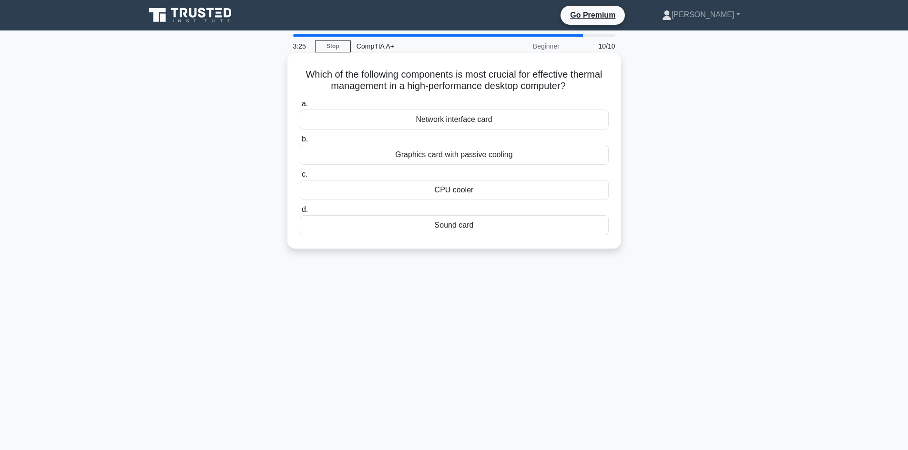
click at [453, 194] on div "CPU cooler" at bounding box center [454, 190] width 309 height 20
click at [300, 178] on input "c. CPU cooler" at bounding box center [300, 175] width 0 height 6
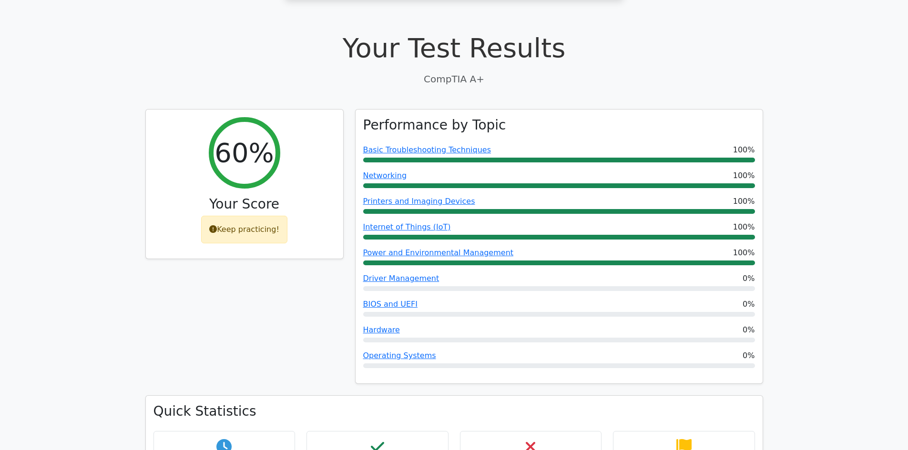
scroll to position [286, 0]
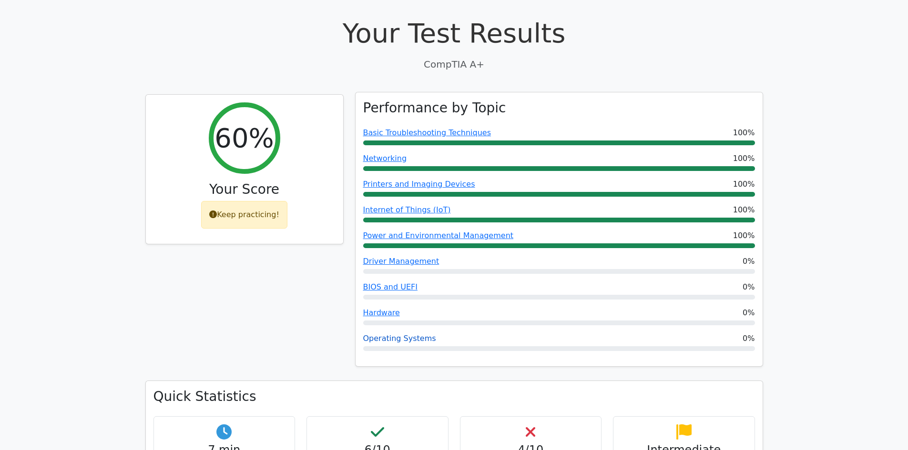
click at [387, 334] on link "Operating Systems" at bounding box center [399, 338] width 73 height 9
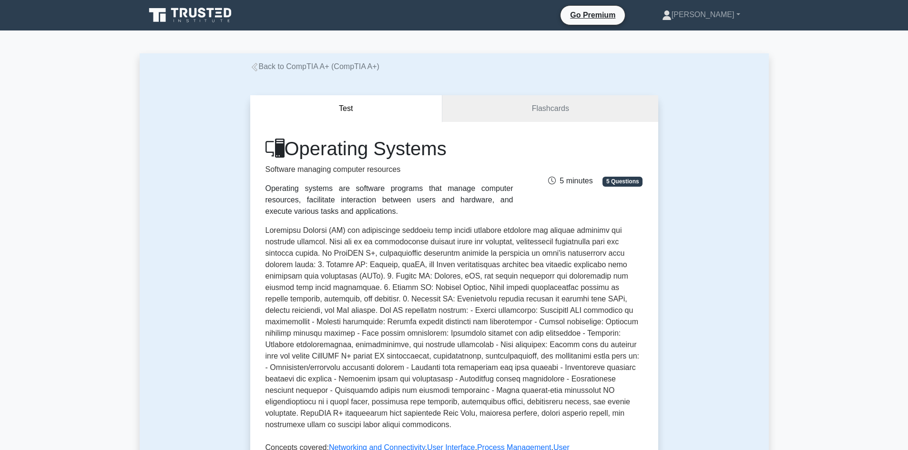
drag, startPoint x: 835, startPoint y: 80, endPoint x: 757, endPoint y: 59, distance: 80.4
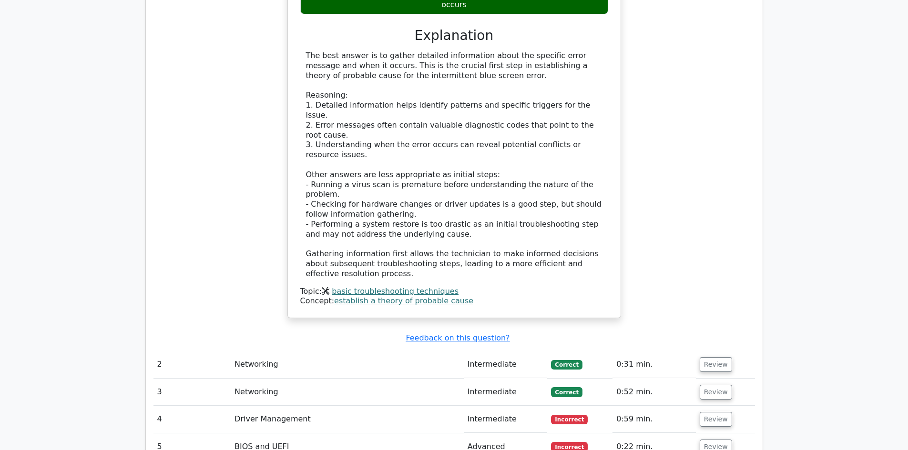
scroll to position [1193, 0]
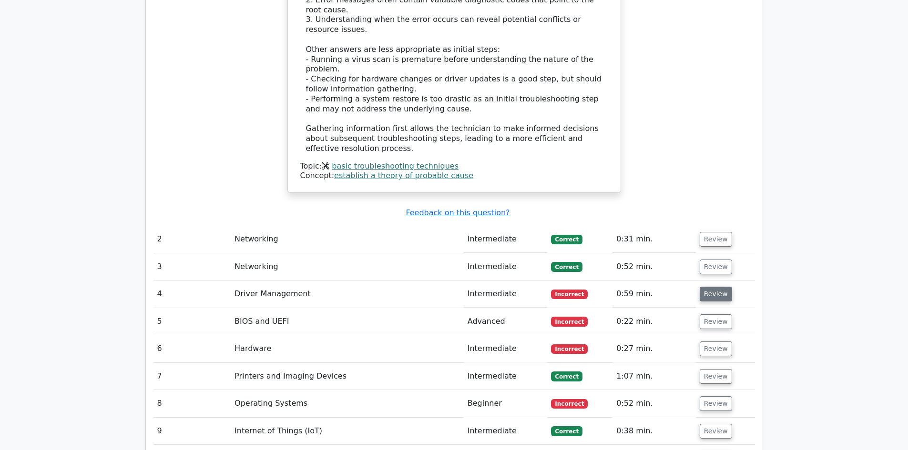
click at [707, 287] on button "Review" at bounding box center [715, 294] width 32 height 15
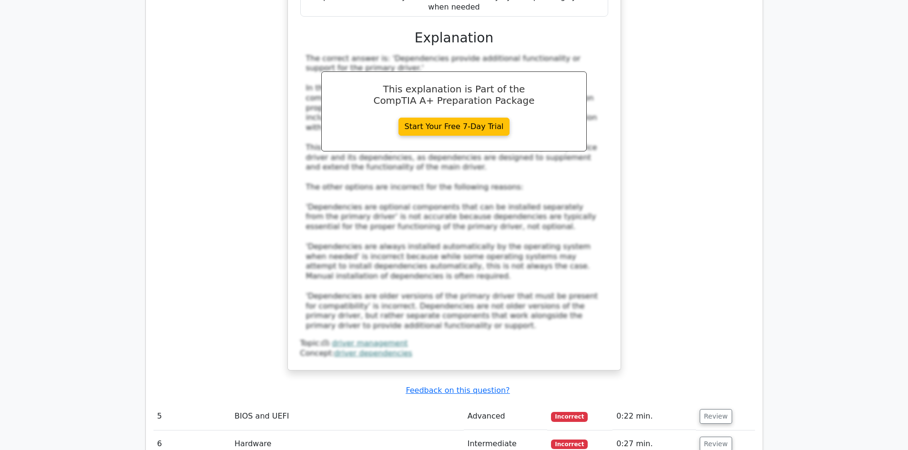
scroll to position [1765, 0]
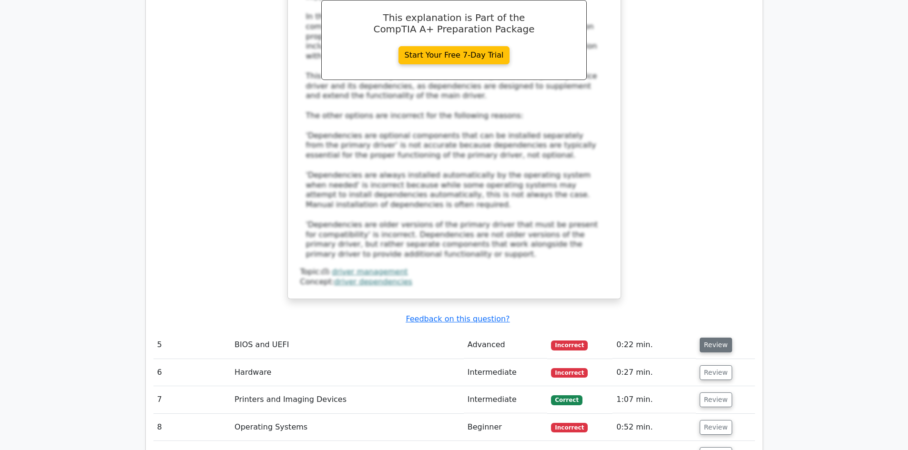
click at [719, 338] on button "Review" at bounding box center [715, 345] width 32 height 15
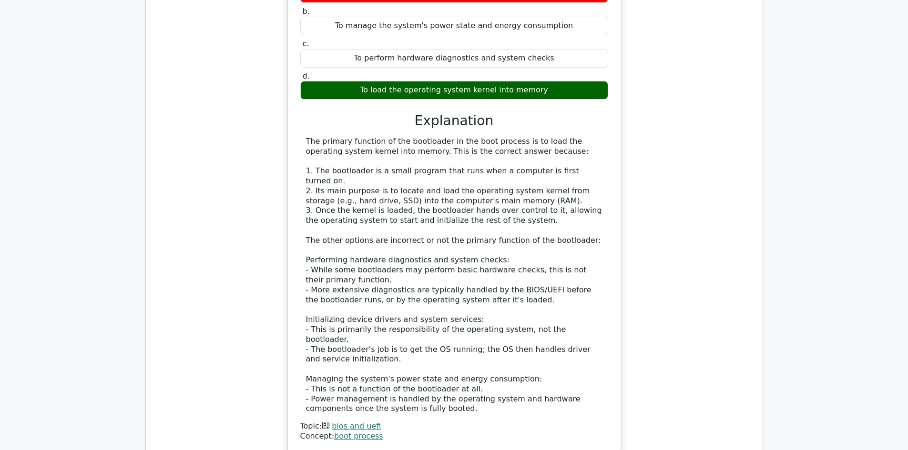
scroll to position [2384, 0]
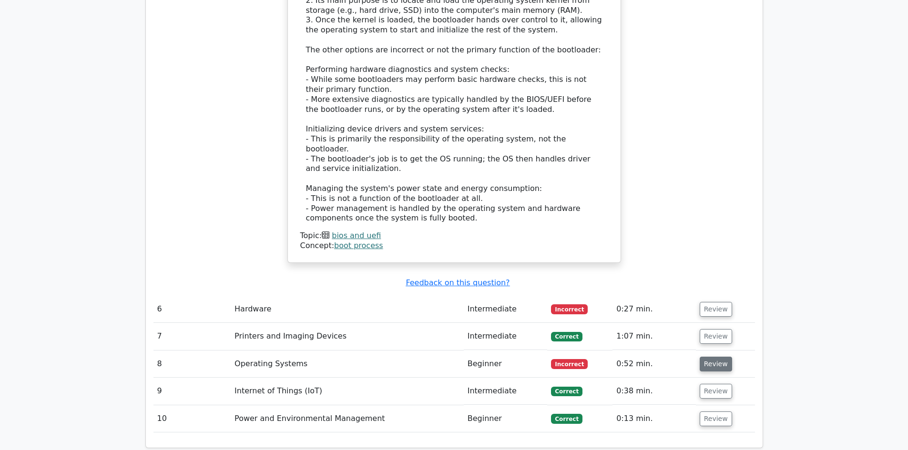
click at [714, 357] on button "Review" at bounding box center [715, 364] width 32 height 15
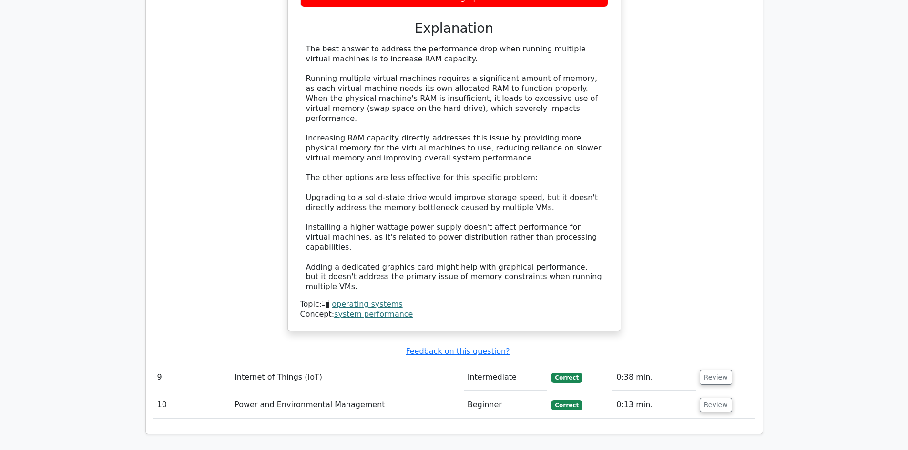
scroll to position [3099, 0]
